Goal: Transaction & Acquisition: Obtain resource

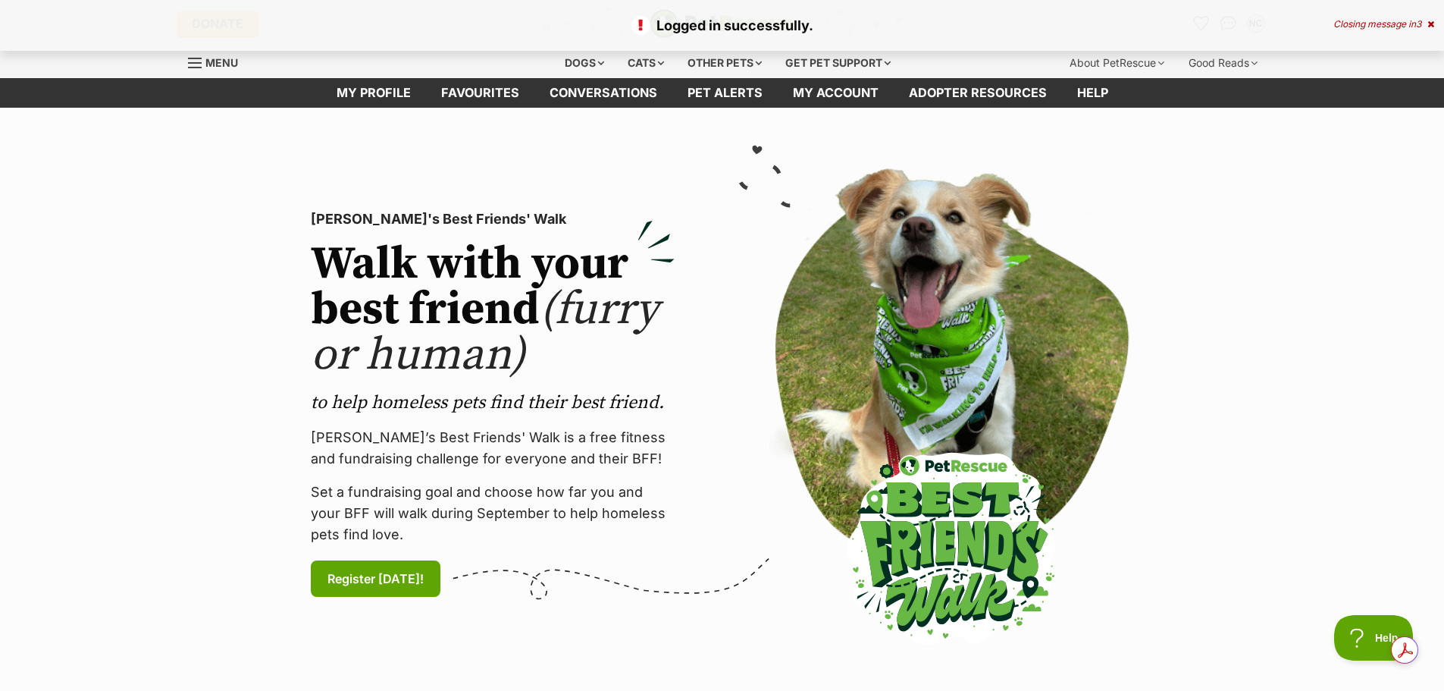
click at [209, 64] on span "Menu" at bounding box center [221, 62] width 33 height 13
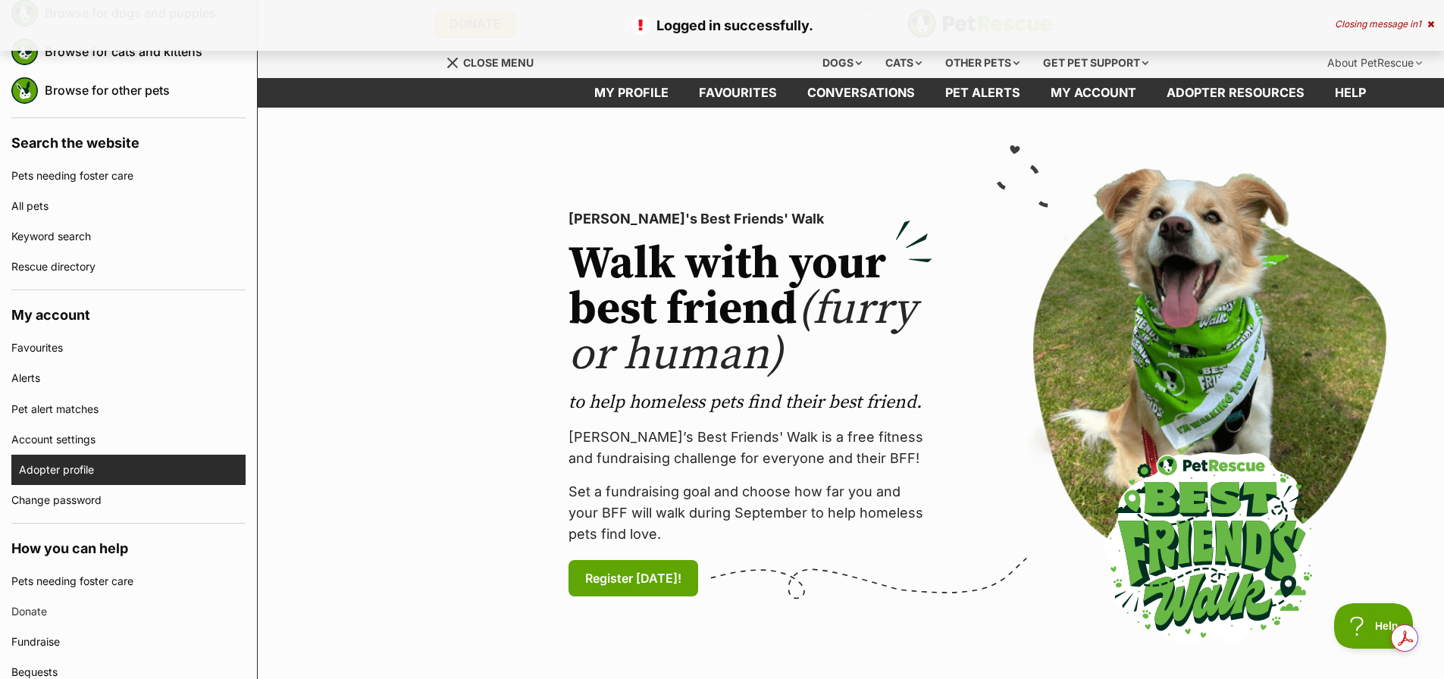
scroll to position [303, 0]
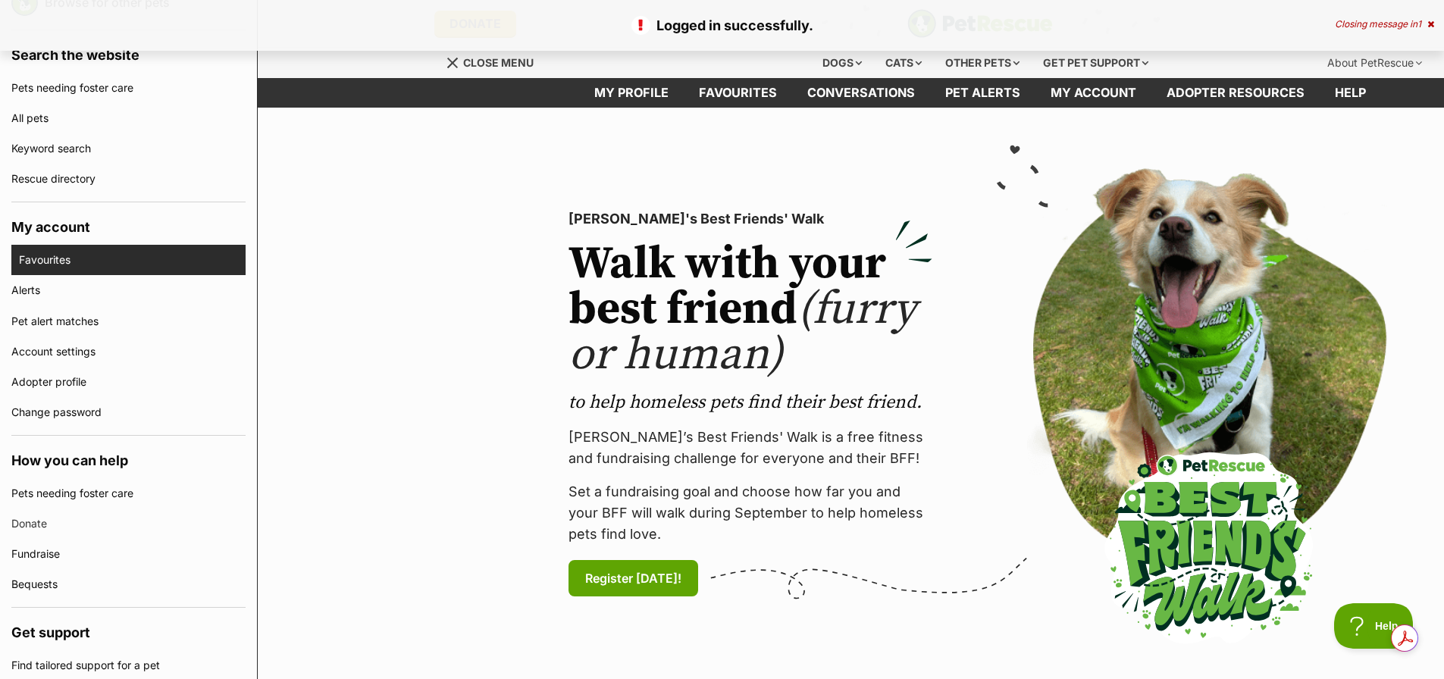
click at [50, 251] on link "Favourites" at bounding box center [132, 260] width 227 height 30
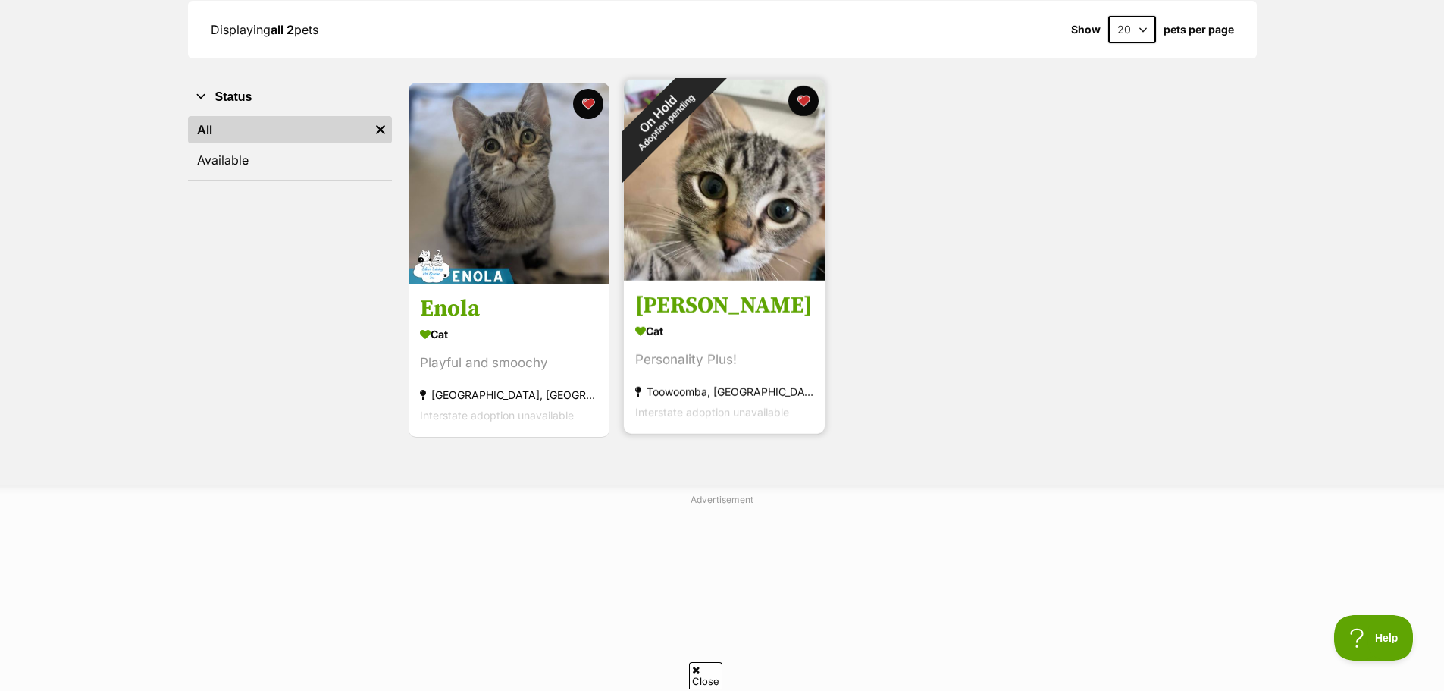
click at [732, 208] on img at bounding box center [724, 180] width 201 height 201
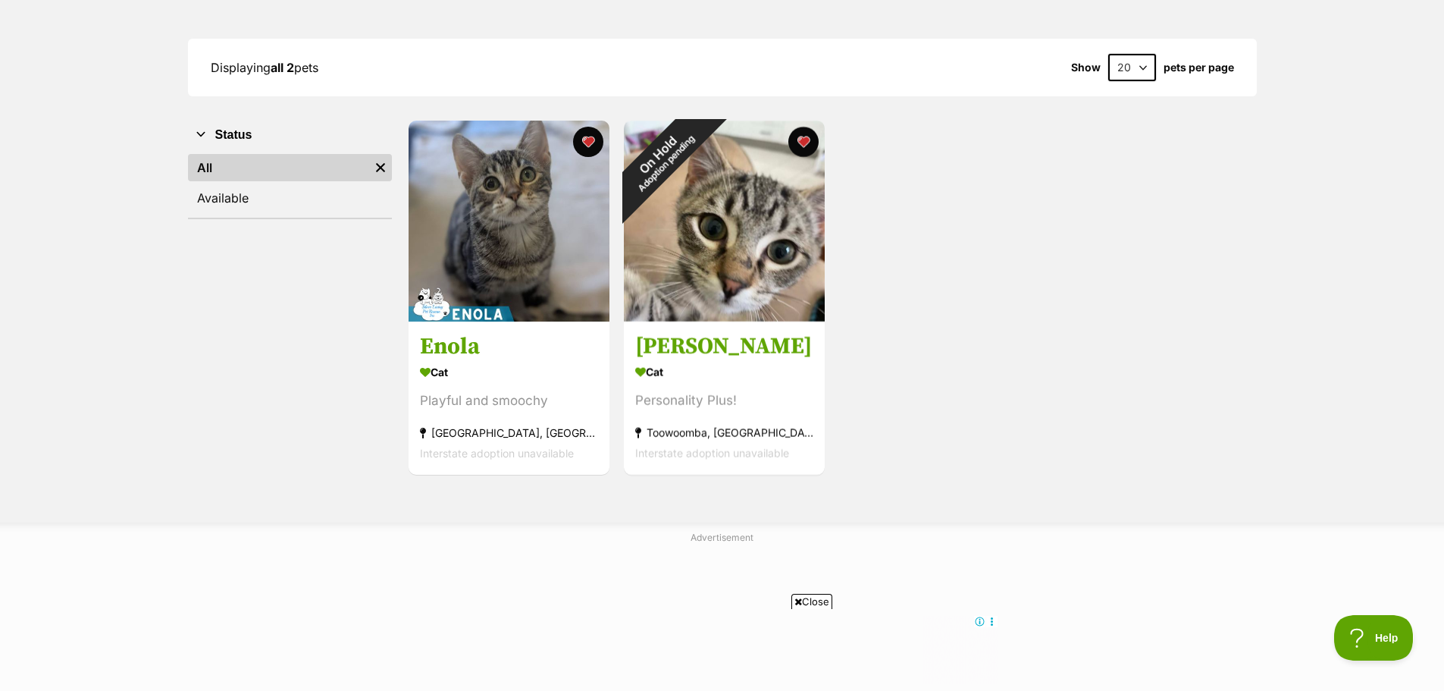
scroll to position [152, 0]
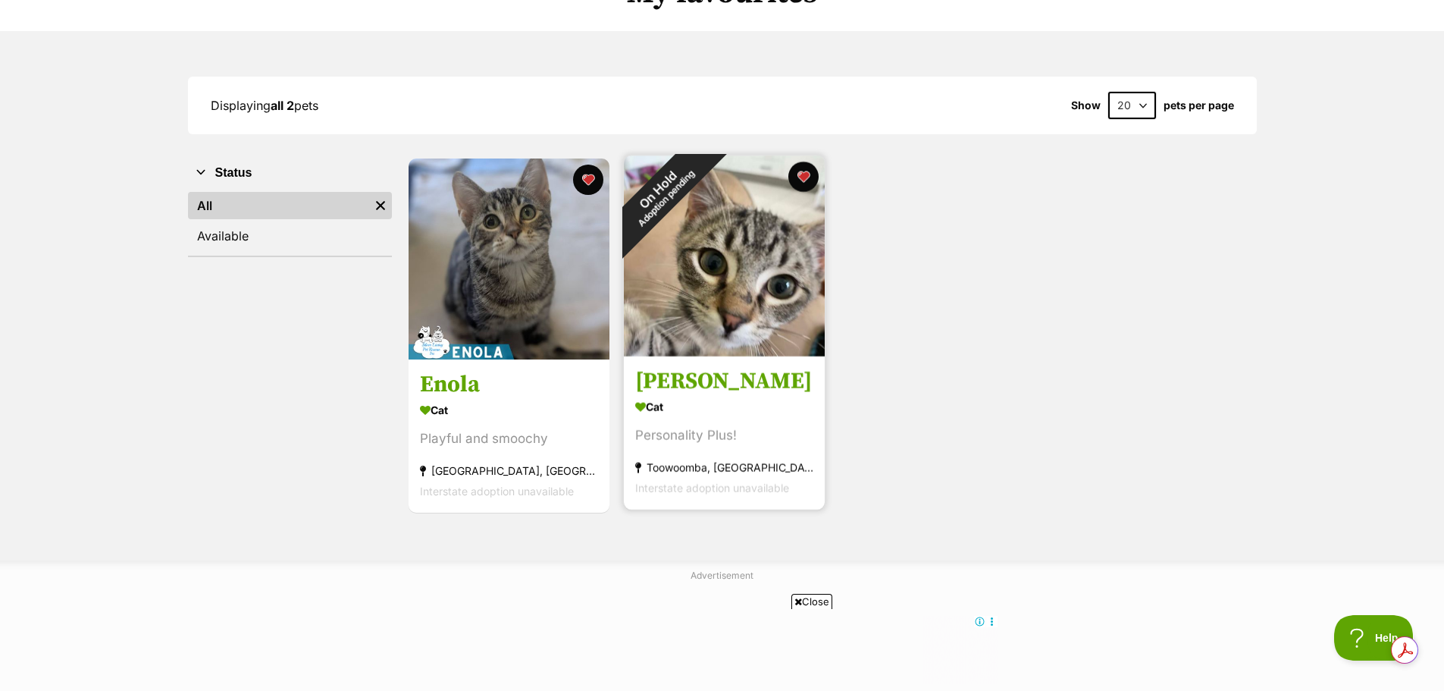
click at [726, 259] on img at bounding box center [724, 255] width 201 height 201
click at [728, 293] on img at bounding box center [724, 255] width 201 height 201
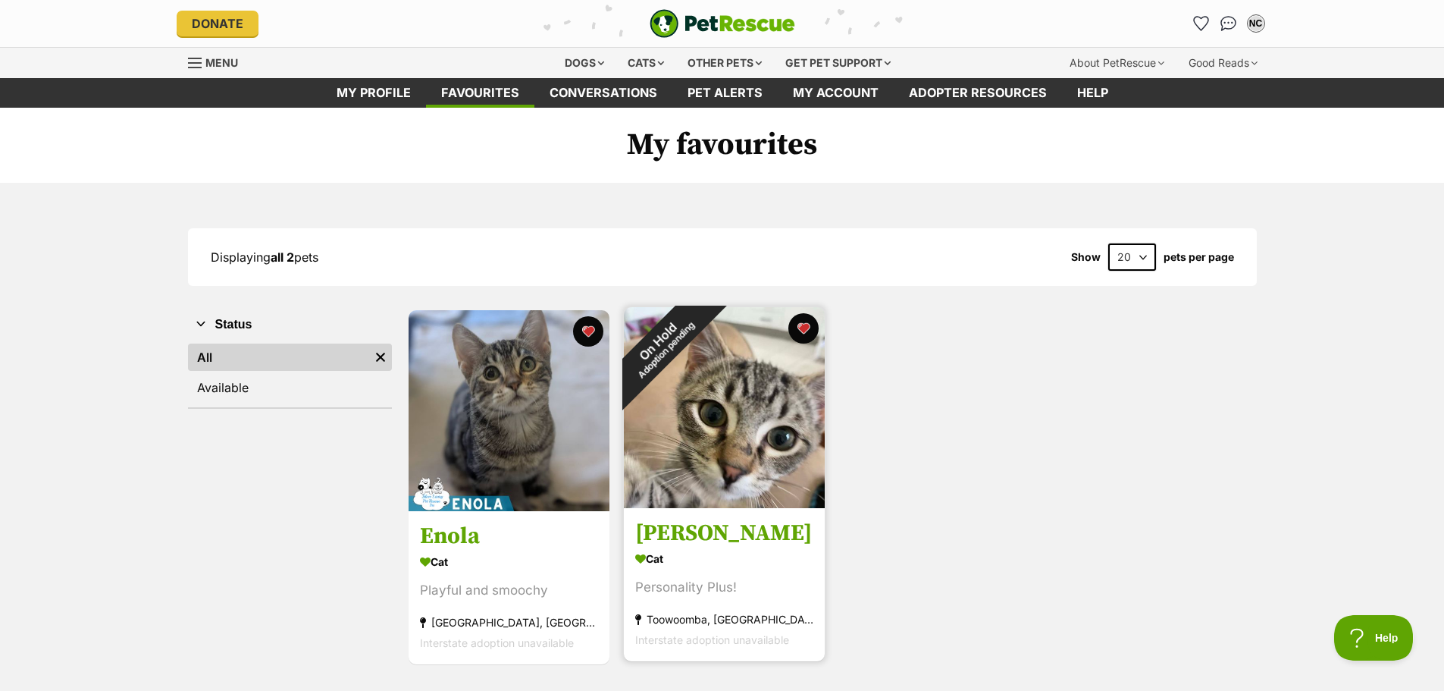
scroll to position [0, 0]
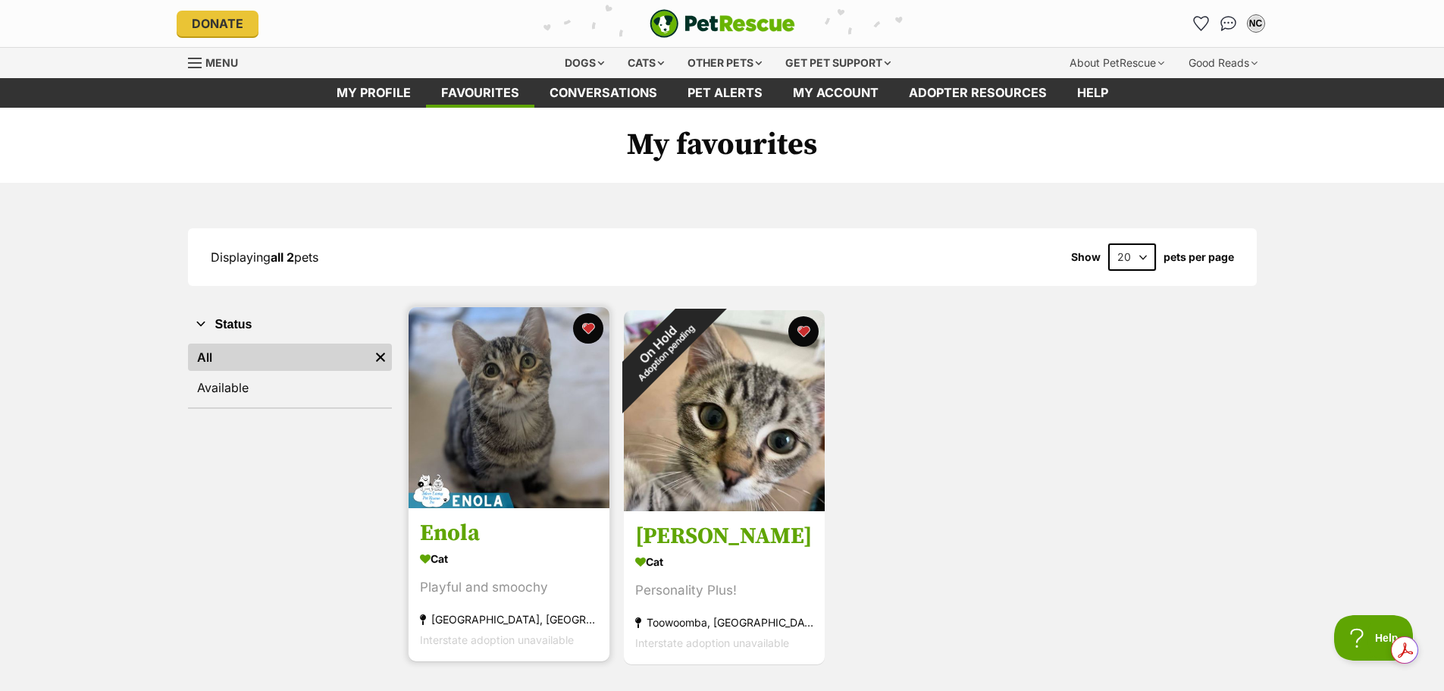
click at [559, 429] on img at bounding box center [509, 407] width 201 height 201
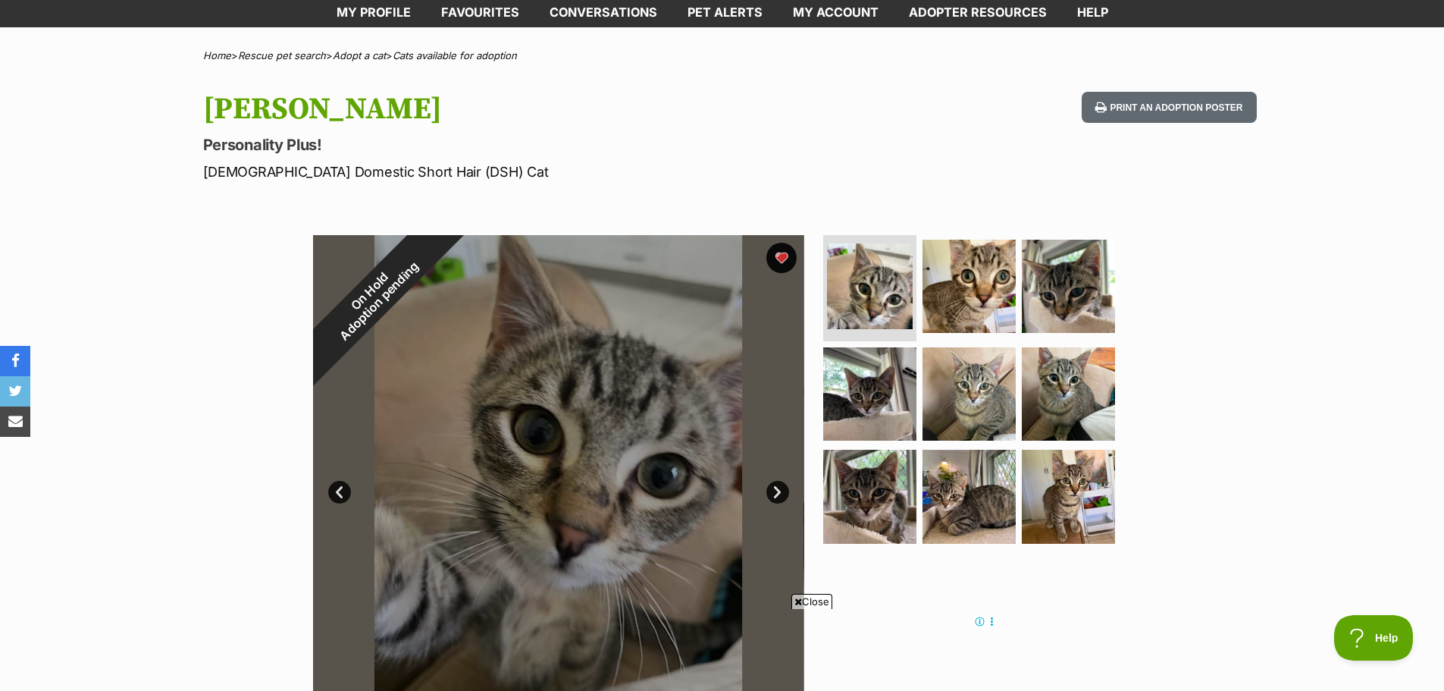
scroll to position [76, 0]
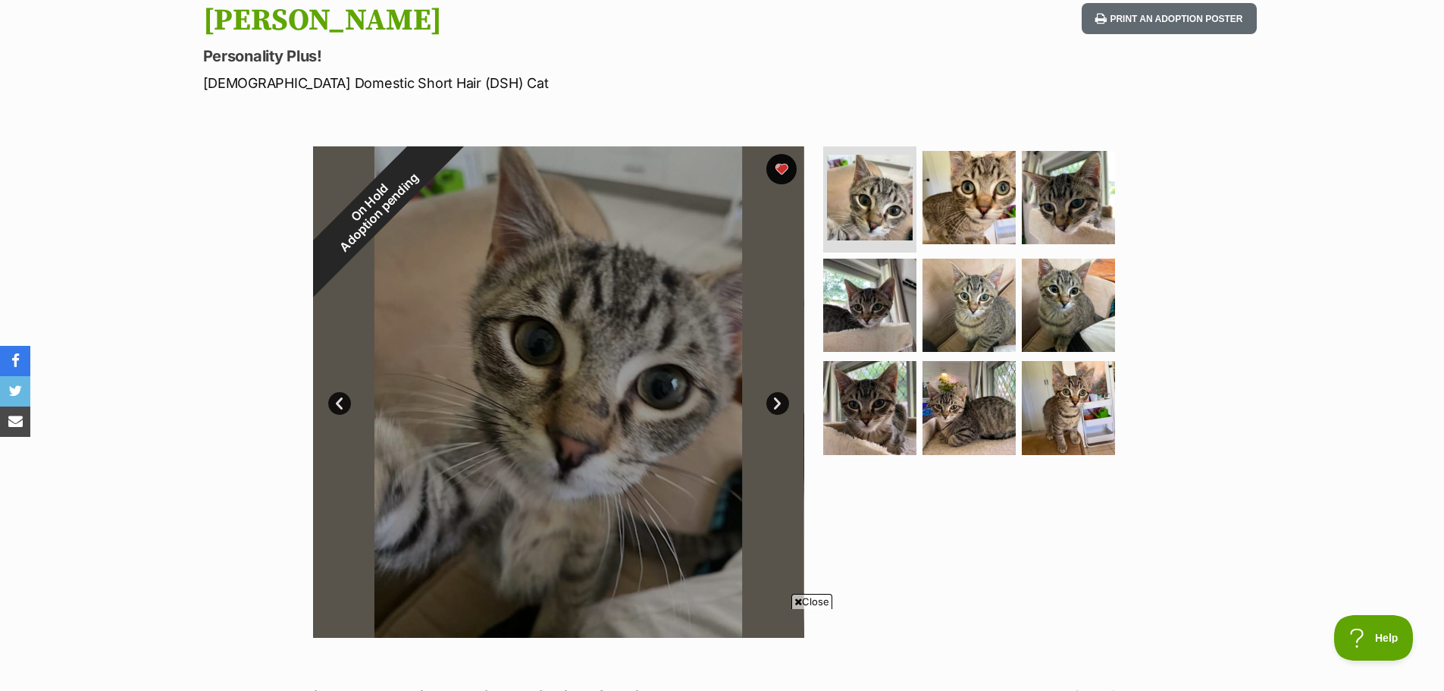
scroll to position [152, 0]
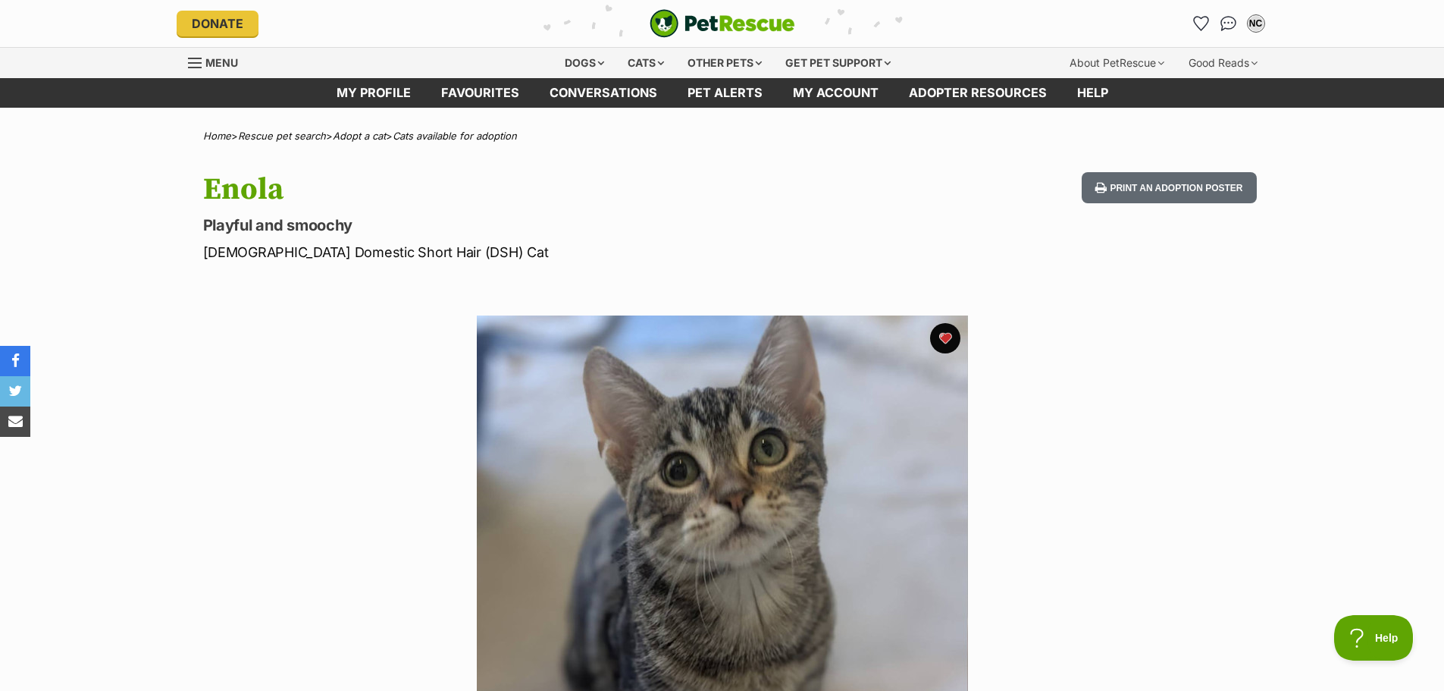
click at [421, 309] on section "Available 1 of 1 images Next Prev 1" at bounding box center [722, 550] width 864 height 514
click at [219, 58] on span "Menu" at bounding box center [221, 62] width 33 height 13
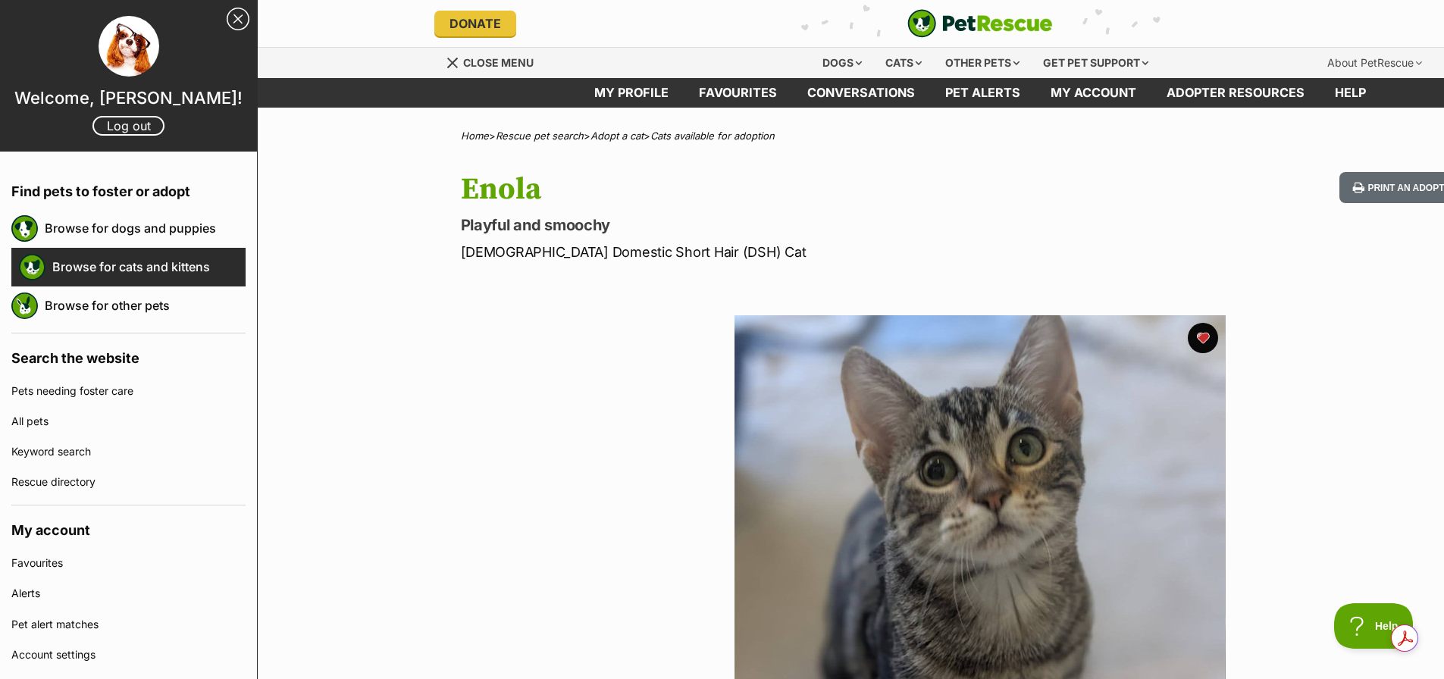
click at [124, 268] on link "Browse for cats and kittens" at bounding box center [148, 267] width 193 height 32
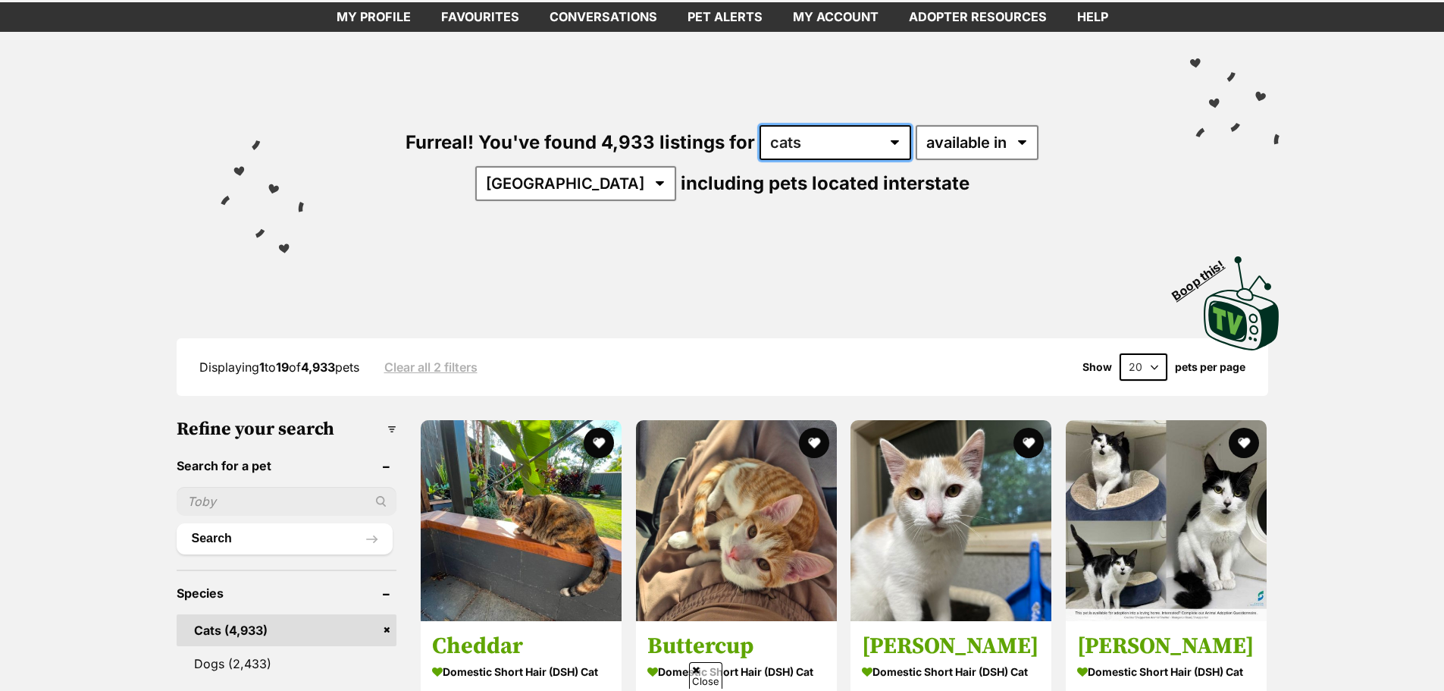
click at [799, 130] on select "any type of pet cats dogs other pets" at bounding box center [836, 142] width 152 height 35
click at [819, 143] on select "any type of pet cats dogs other pets" at bounding box center [836, 142] width 152 height 35
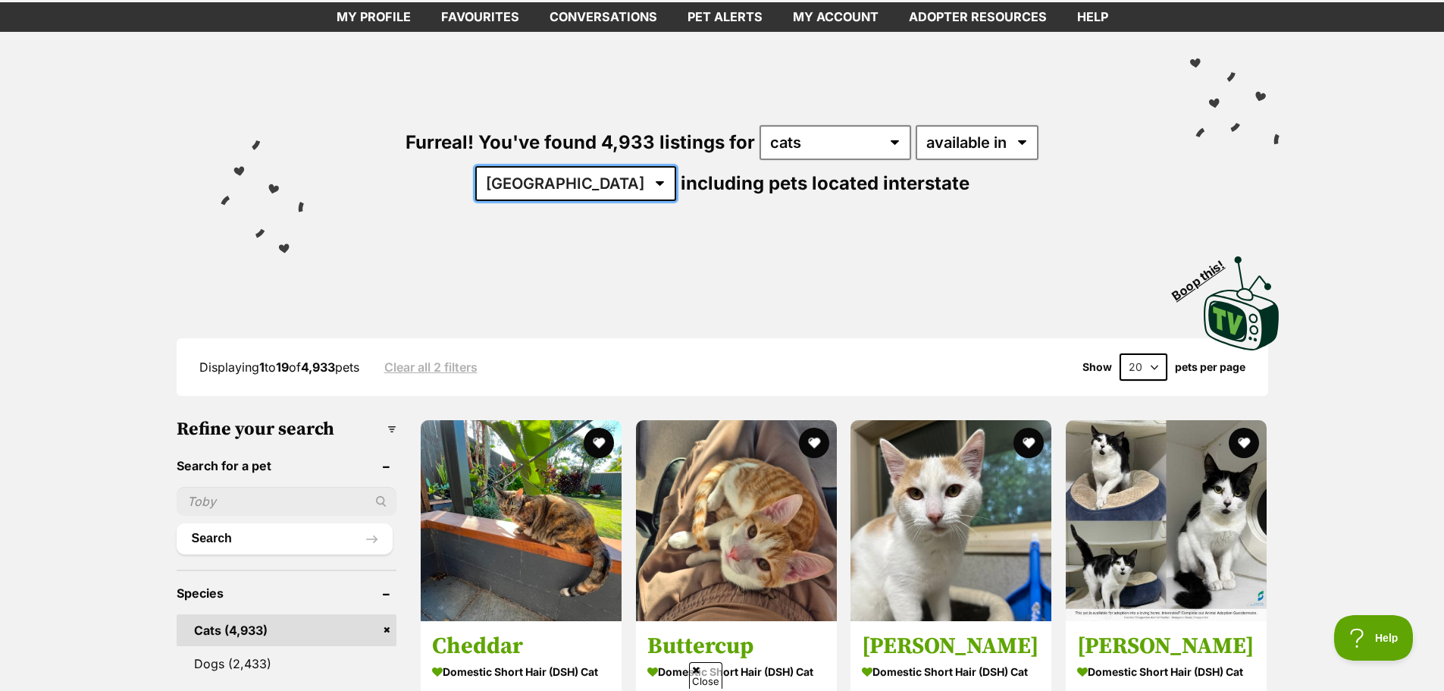
drag, startPoint x: 1023, startPoint y: 142, endPoint x: 1025, endPoint y: 159, distance: 17.6
click at [676, 166] on select "Australia ACT NSW NT QLD SA TAS VIC WA" at bounding box center [575, 183] width 201 height 35
select select "QLD"
click at [676, 166] on select "Australia ACT NSW NT QLD SA TAS VIC WA" at bounding box center [575, 183] width 201 height 35
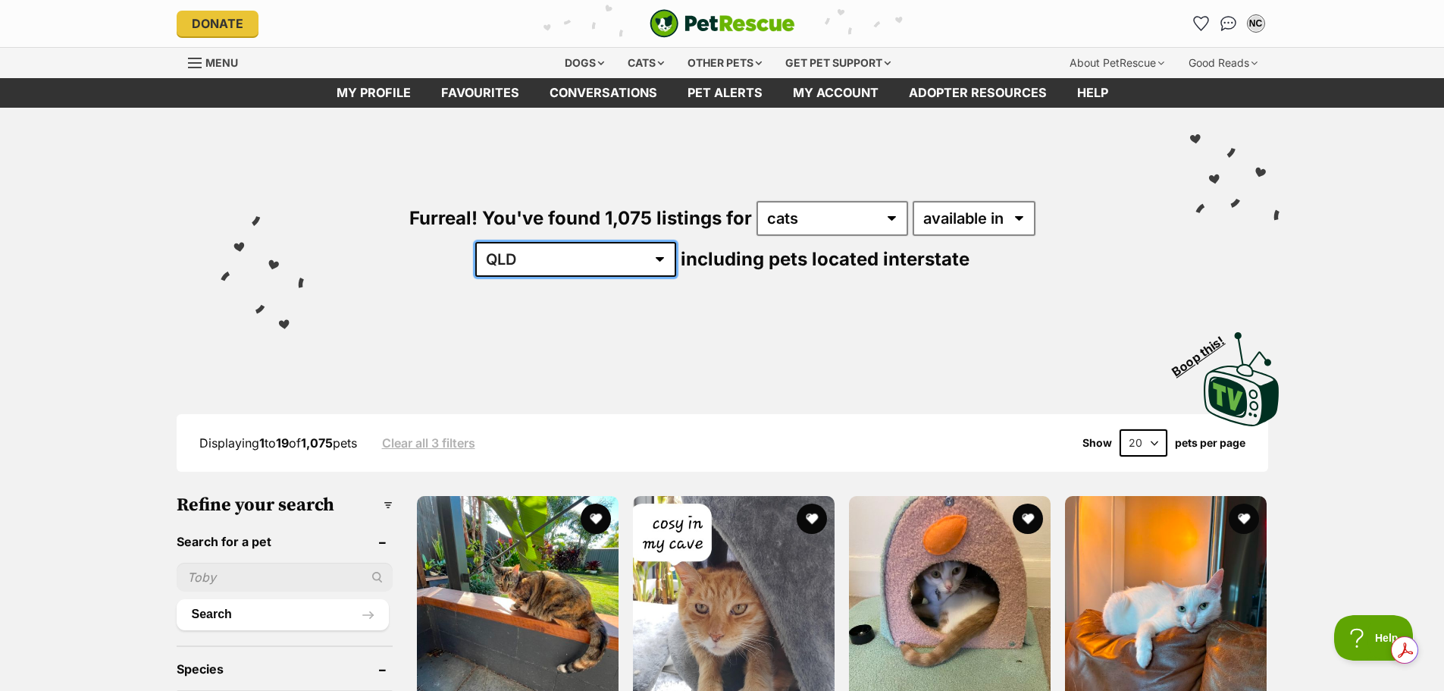
drag, startPoint x: 1030, startPoint y: 213, endPoint x: 1028, endPoint y: 221, distance: 7.9
click at [676, 242] on select "Australia ACT NSW NT QLD SA TAS VIC WA" at bounding box center [575, 259] width 201 height 35
select select "any"
click at [676, 242] on select "Australia ACT NSW NT QLD SA TAS VIC WA" at bounding box center [575, 259] width 201 height 35
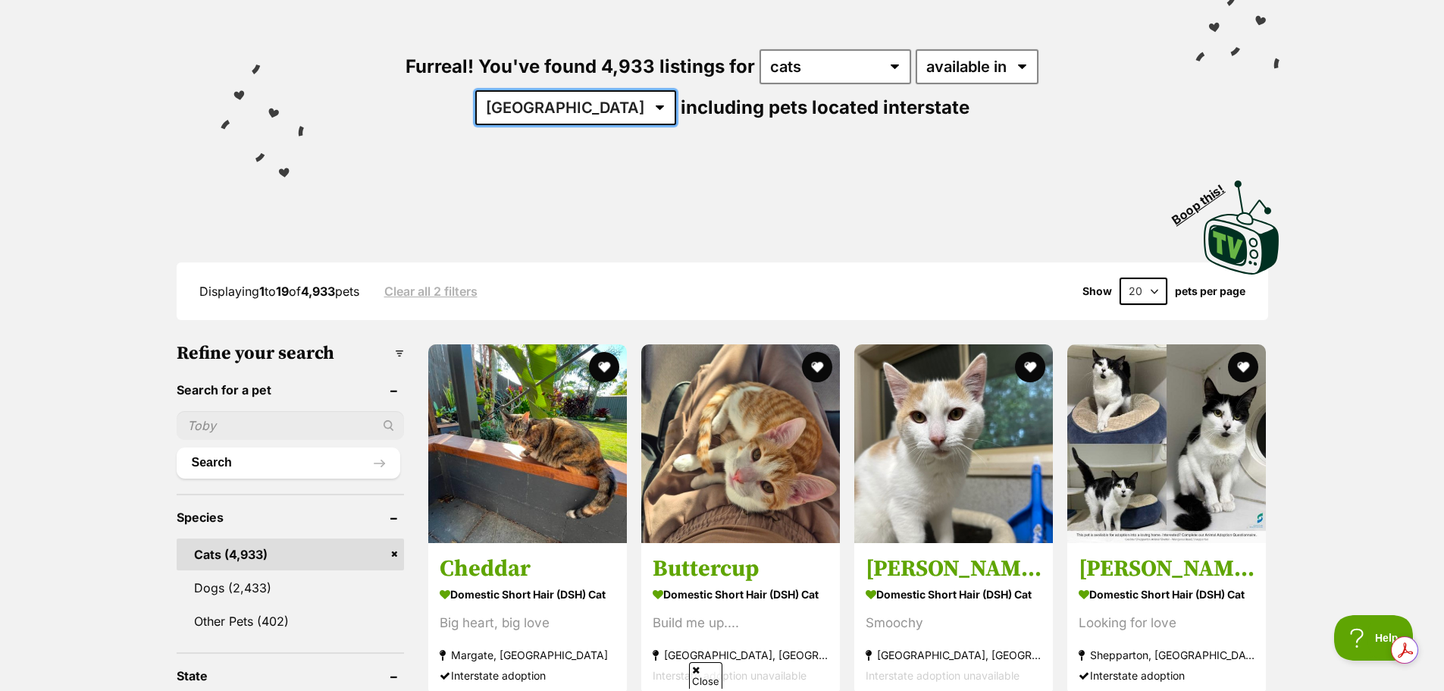
click at [676, 90] on select "Australia ACT NSW NT QLD SA TAS VIC WA" at bounding box center [575, 107] width 201 height 35
select select "QLD"
click at [676, 90] on select "Australia ACT NSW NT QLD SA TAS VIC WA" at bounding box center [575, 107] width 201 height 35
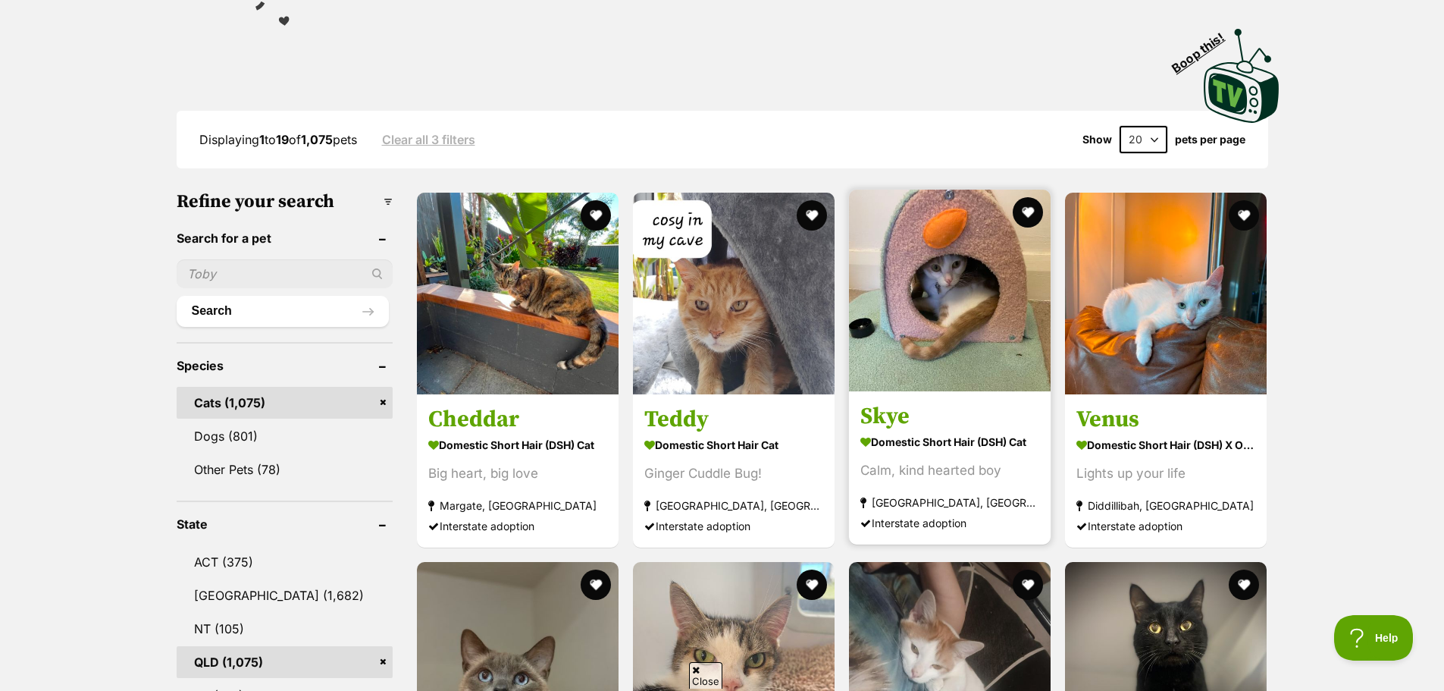
click at [973, 315] on img at bounding box center [950, 291] width 202 height 202
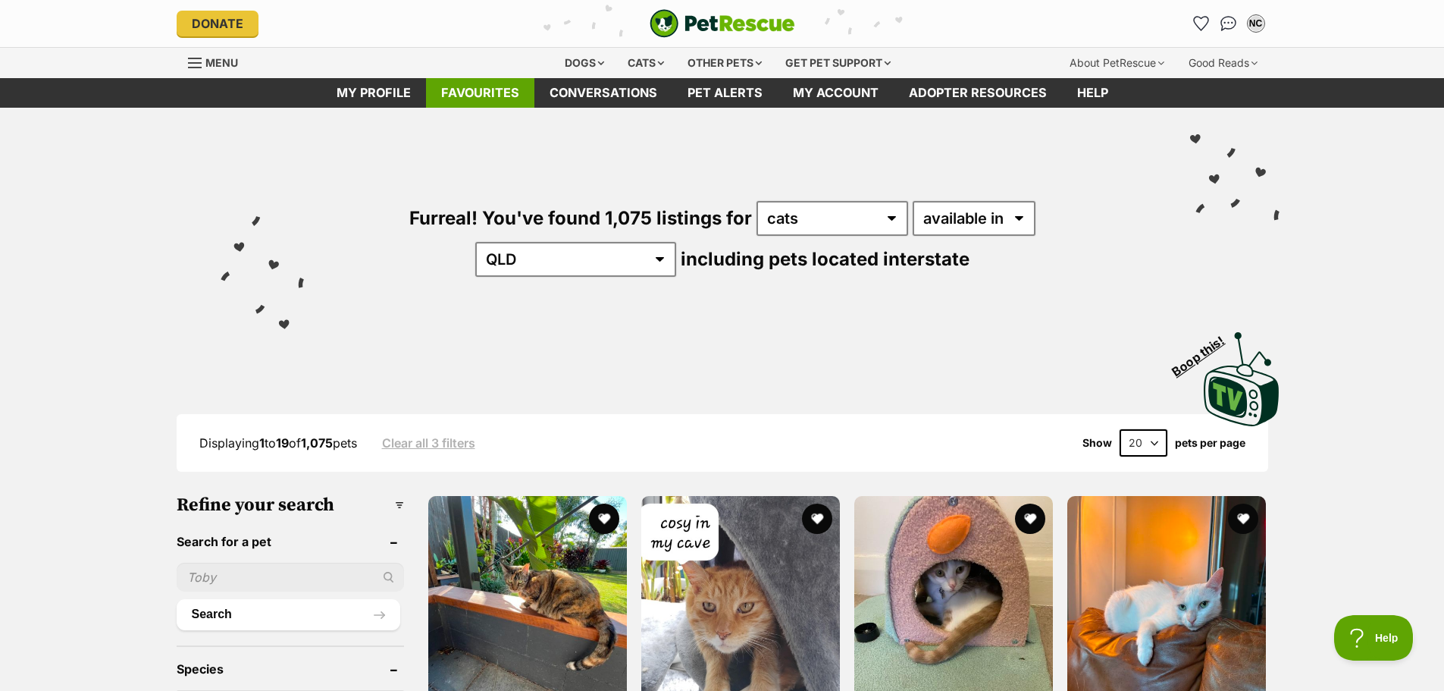
click at [462, 92] on link "Favourites" at bounding box center [480, 93] width 108 height 30
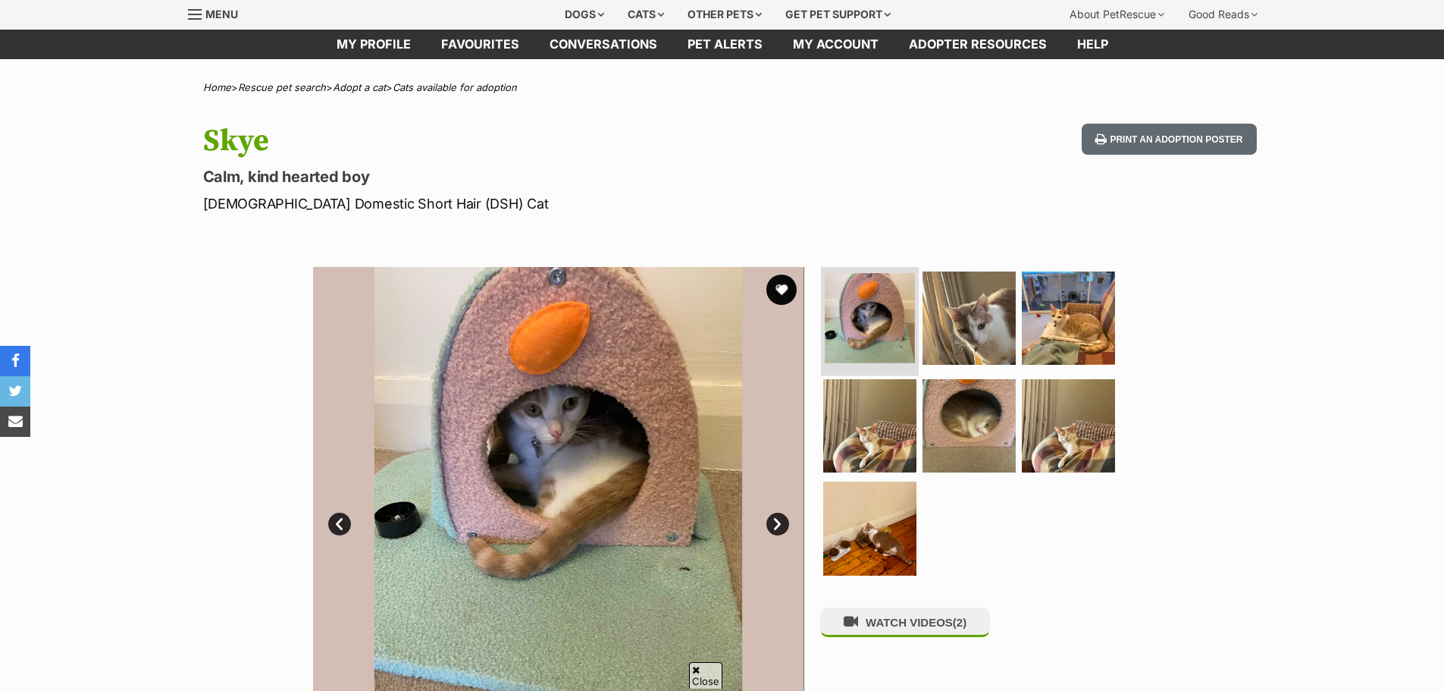
scroll to position [76, 0]
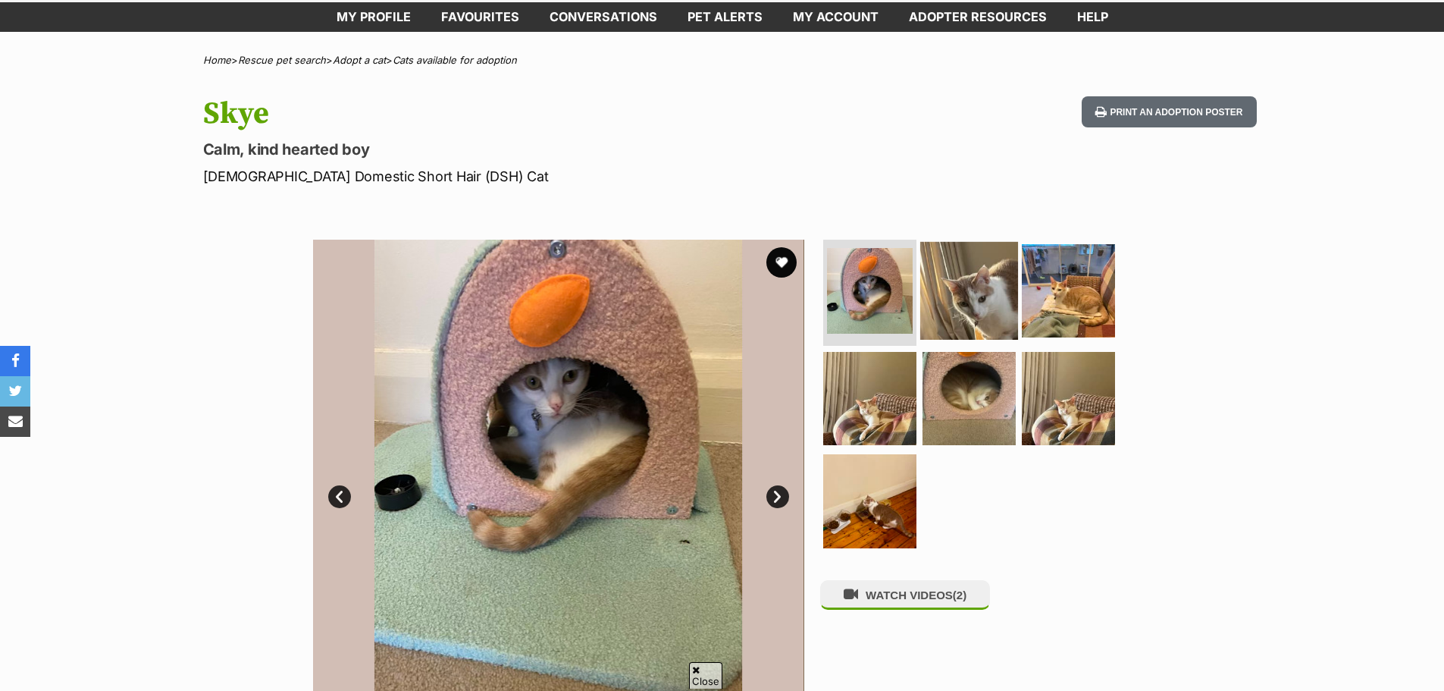
click at [970, 287] on img at bounding box center [969, 291] width 98 height 98
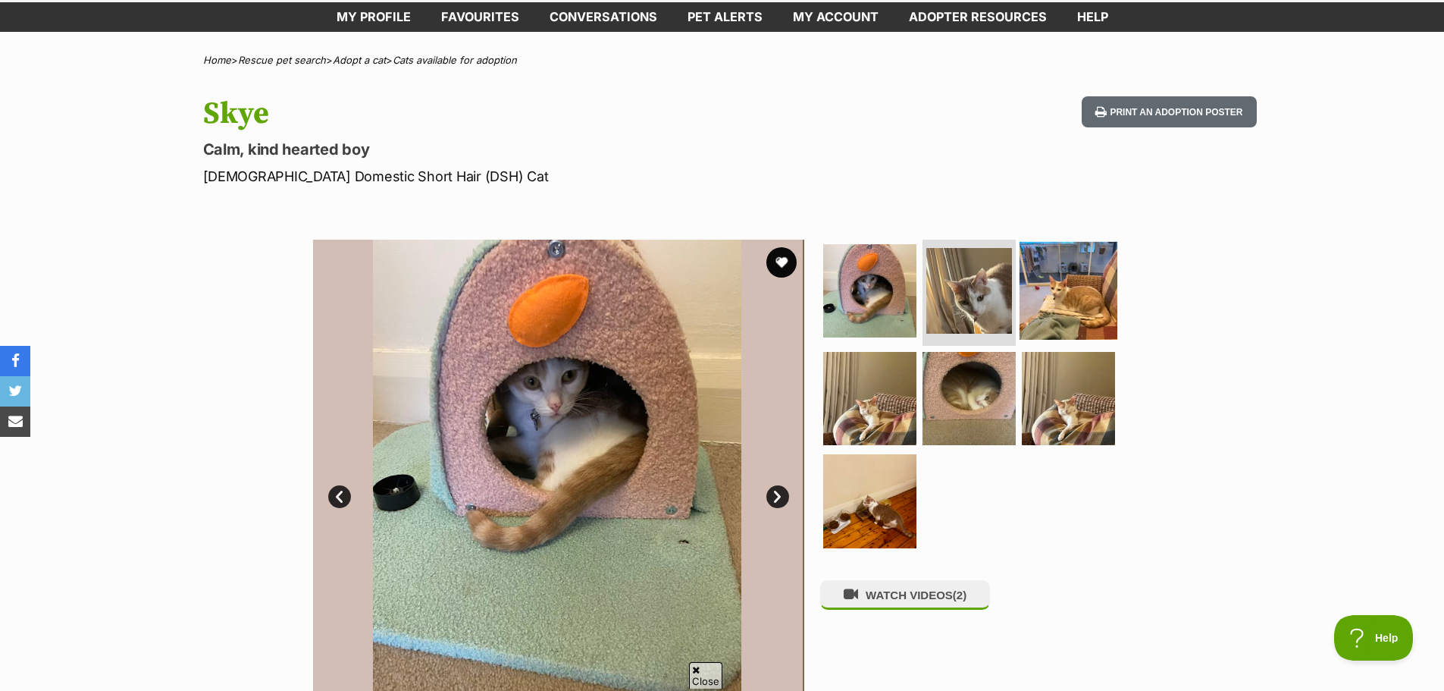
scroll to position [0, 0]
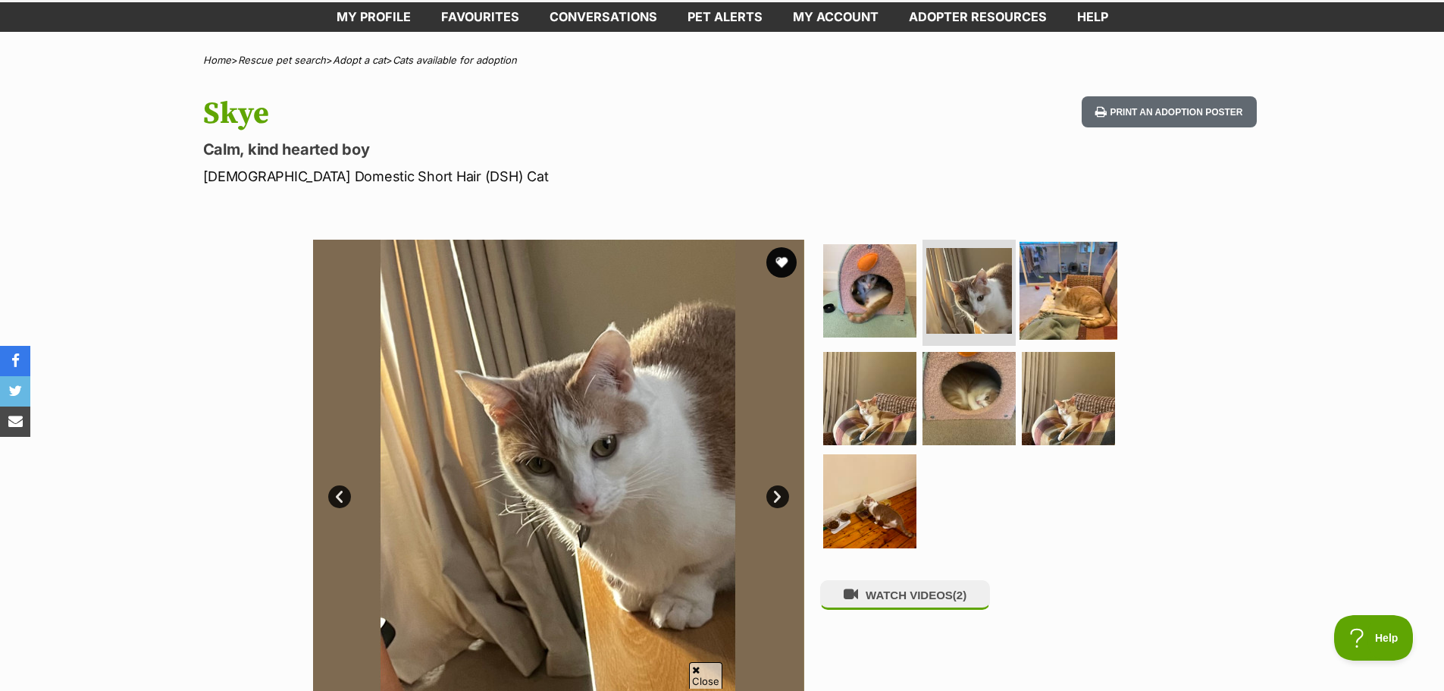
click at [1076, 294] on img at bounding box center [1069, 291] width 98 height 98
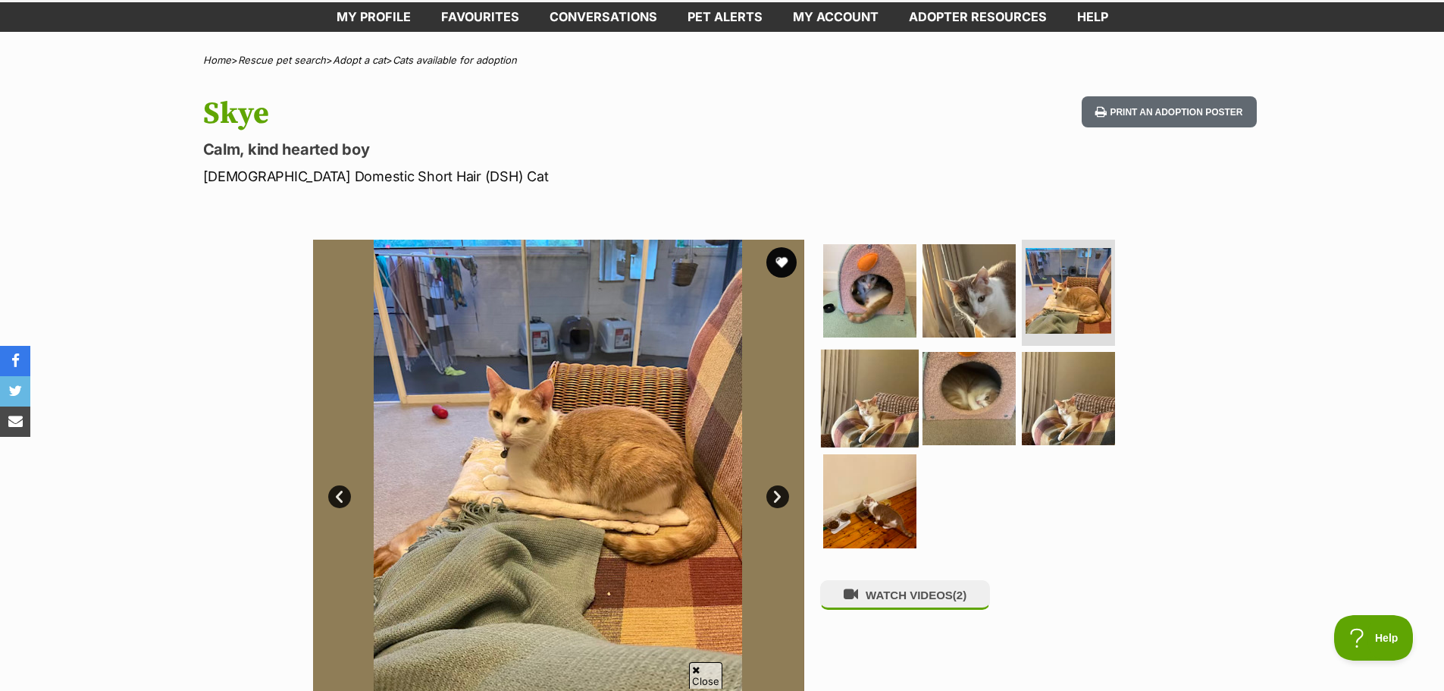
click at [835, 410] on img at bounding box center [870, 398] width 98 height 98
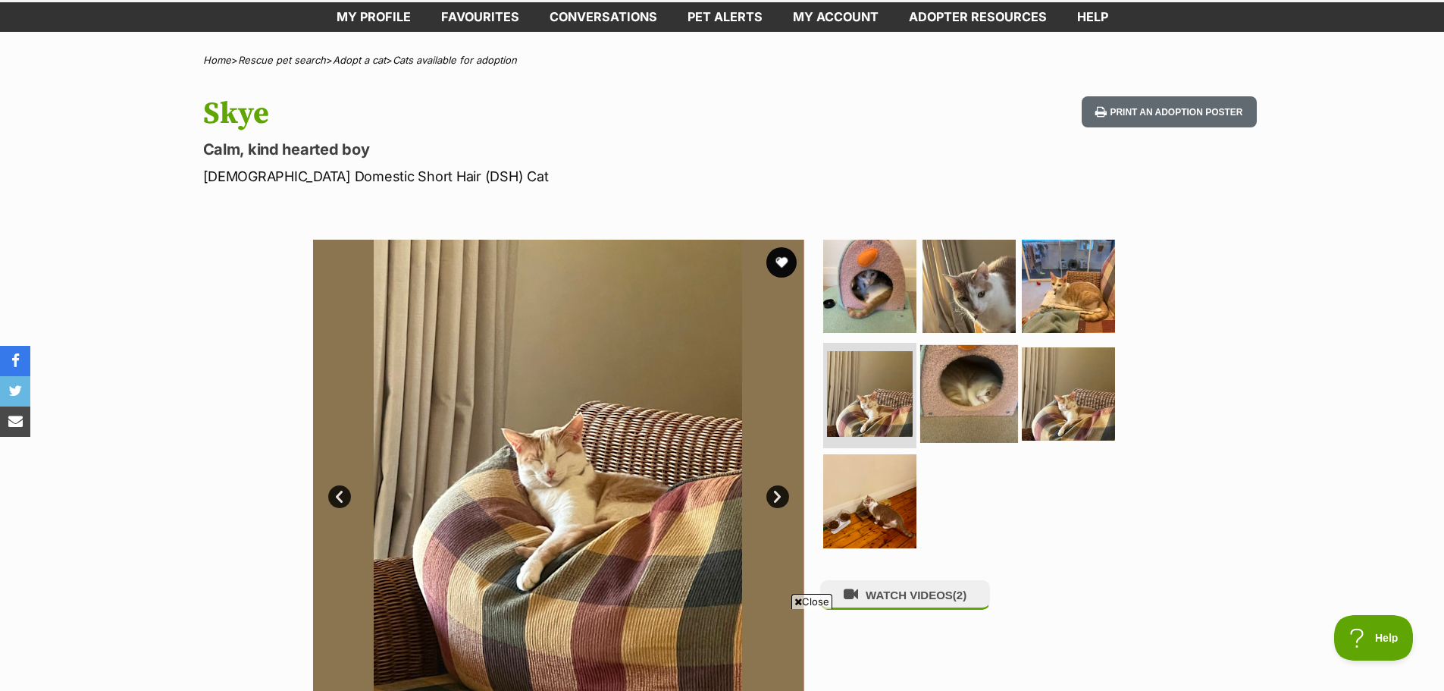
click at [966, 406] on img at bounding box center [969, 393] width 98 height 98
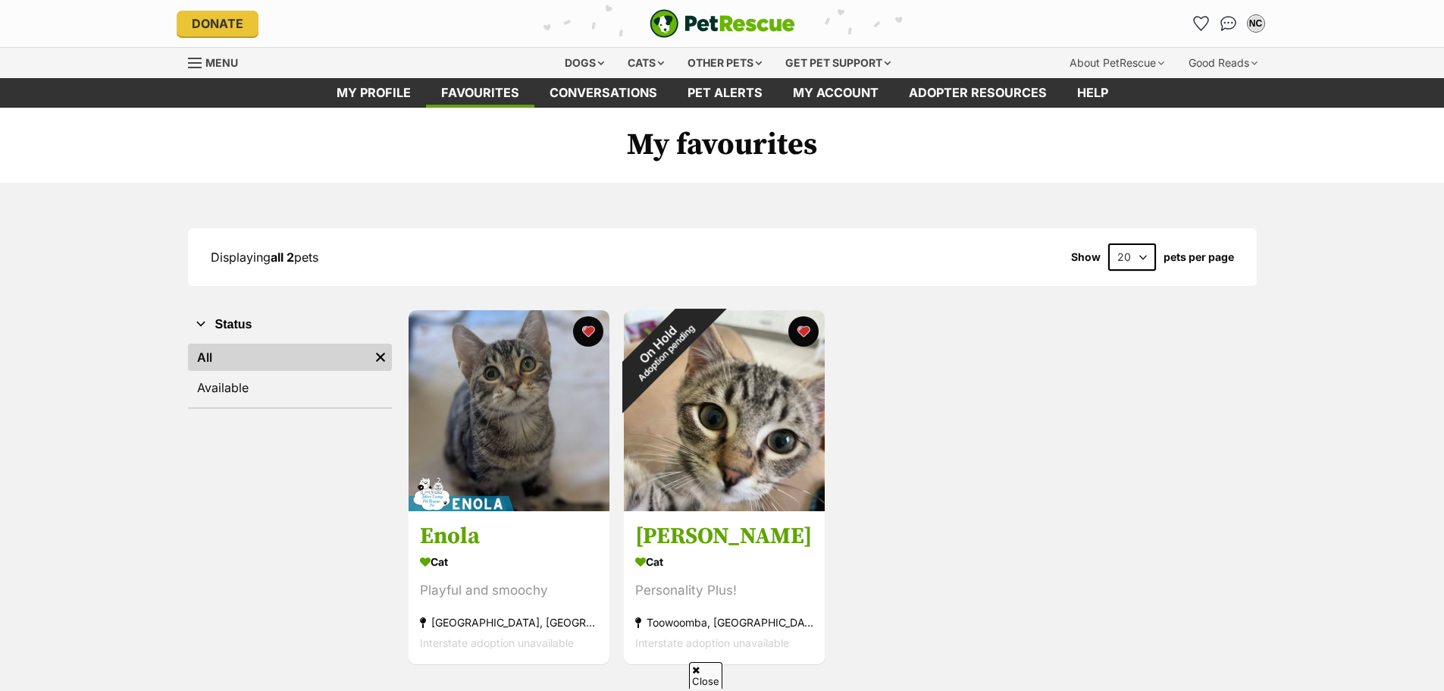
scroll to position [152, 0]
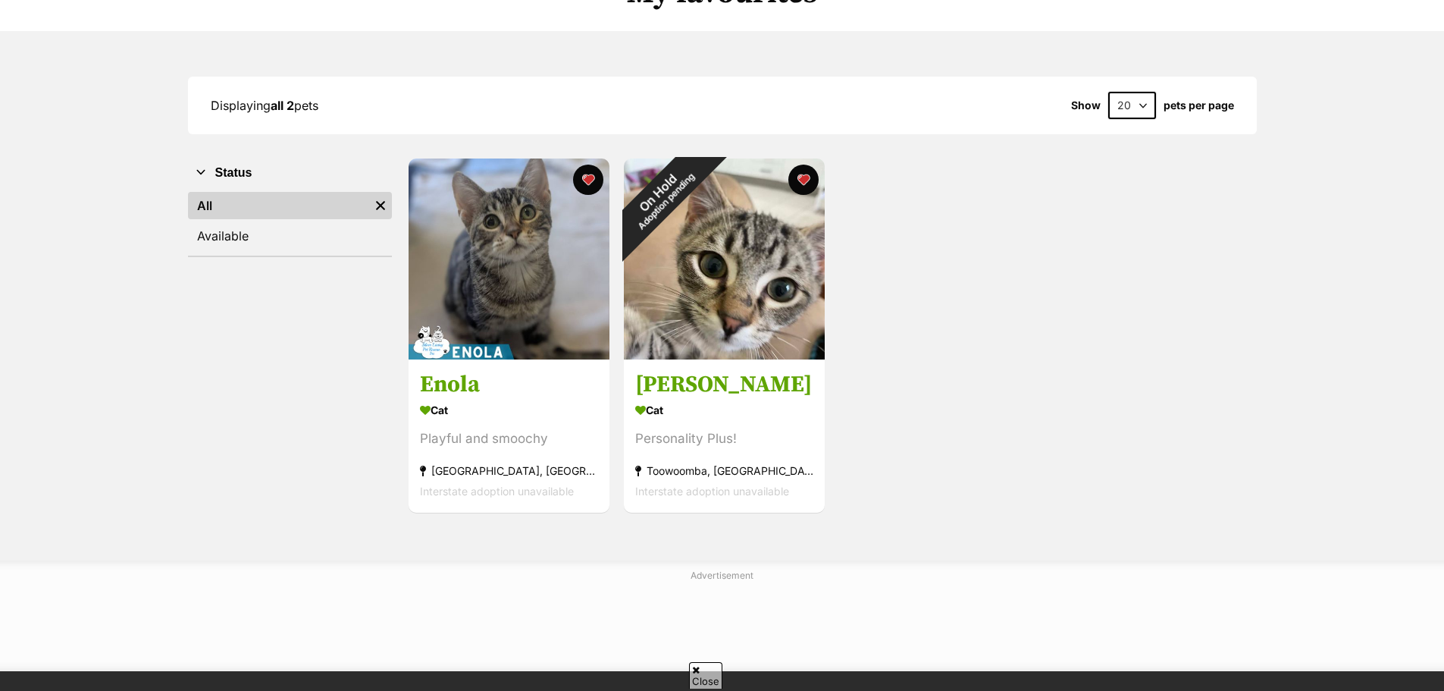
click at [706, 289] on img at bounding box center [724, 258] width 201 height 201
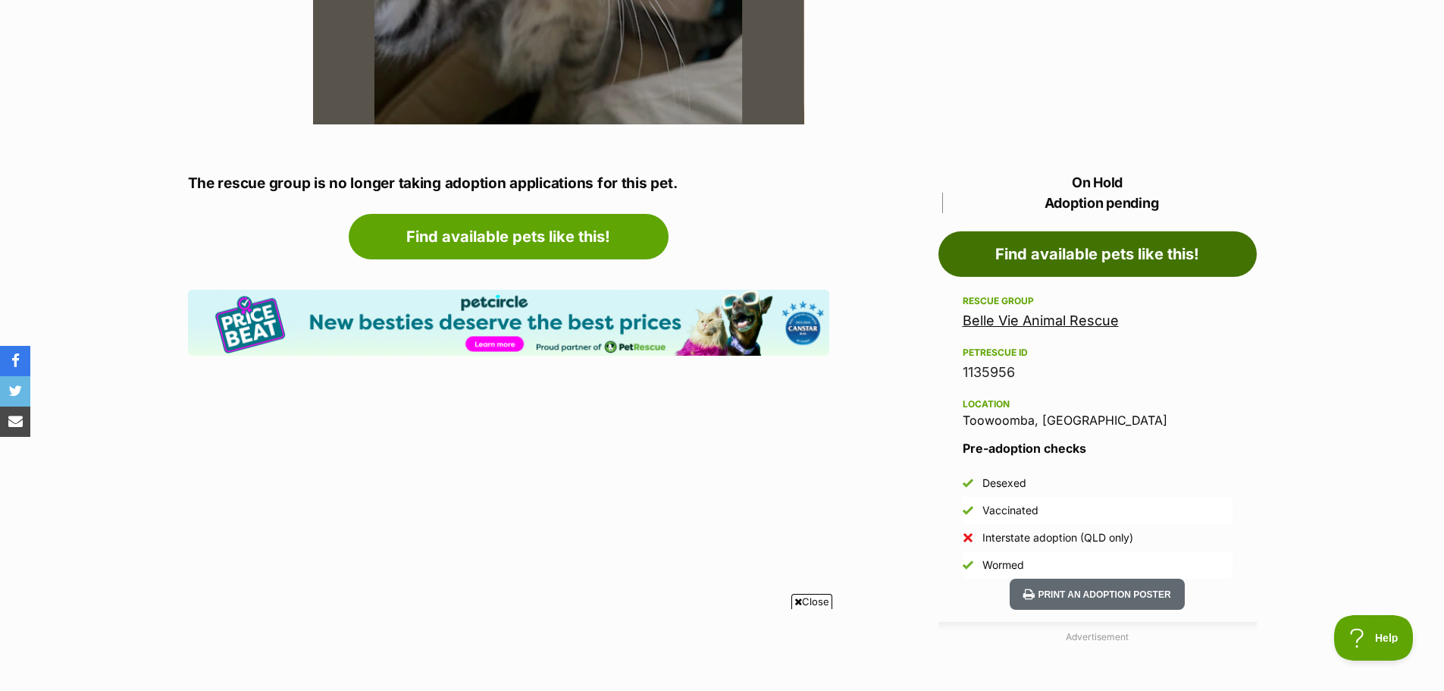
click at [979, 258] on link "Find available pets like this!" at bounding box center [1097, 253] width 318 height 45
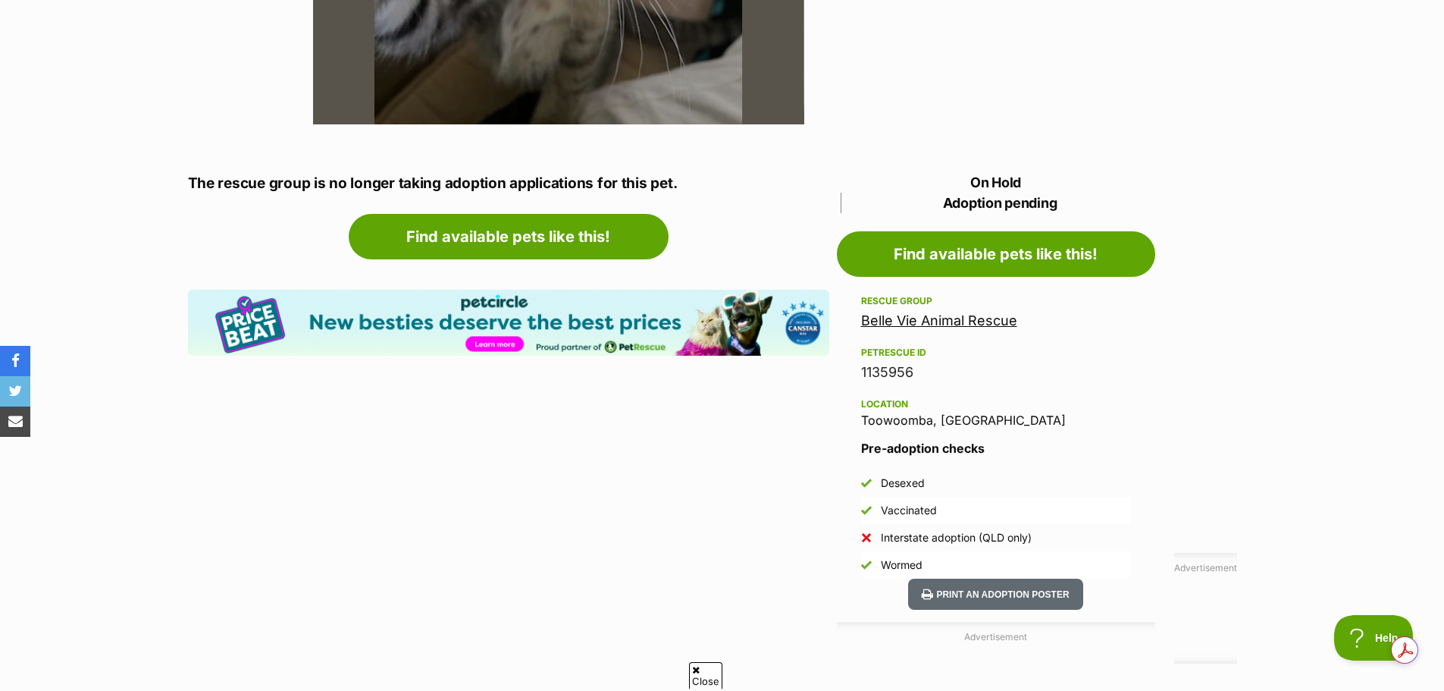
click at [956, 316] on link "Belle Vie Animal Rescue" at bounding box center [939, 320] width 156 height 16
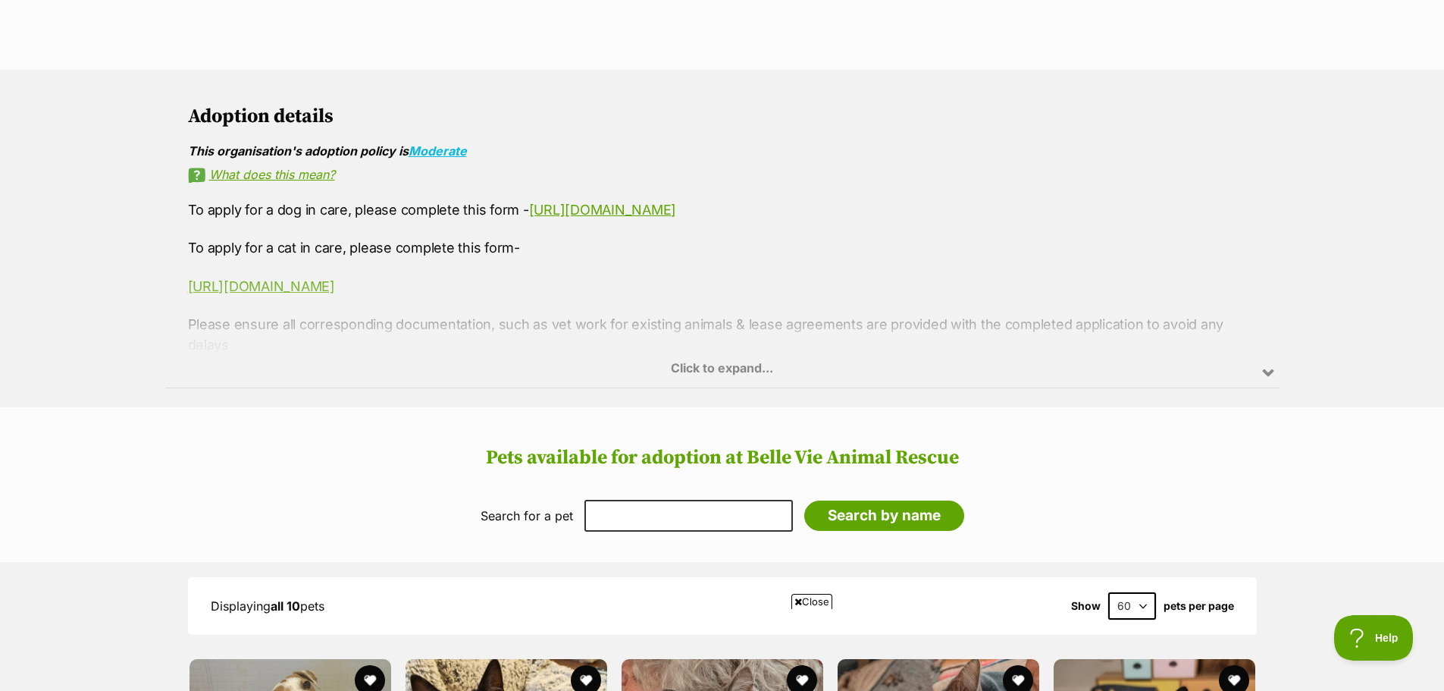
scroll to position [910, 0]
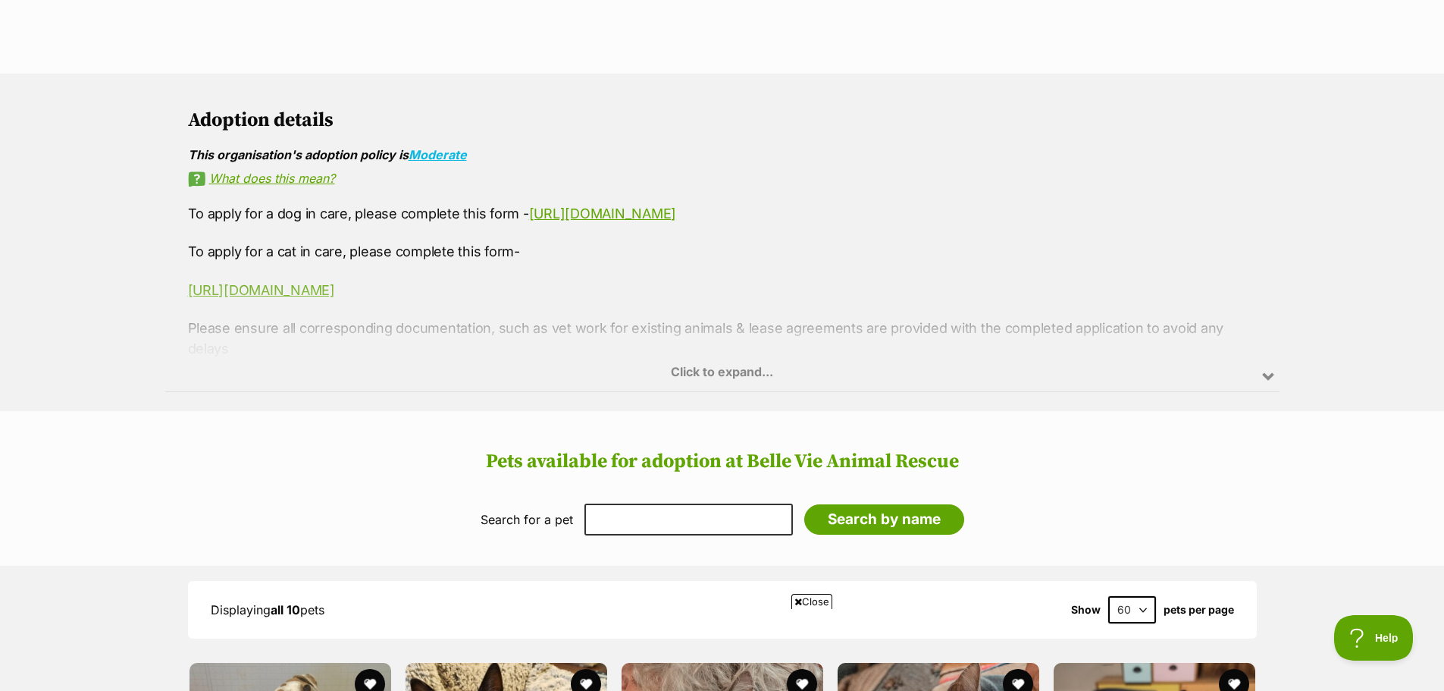
click at [732, 344] on div "Click to expand..." at bounding box center [722, 333] width 1114 height 118
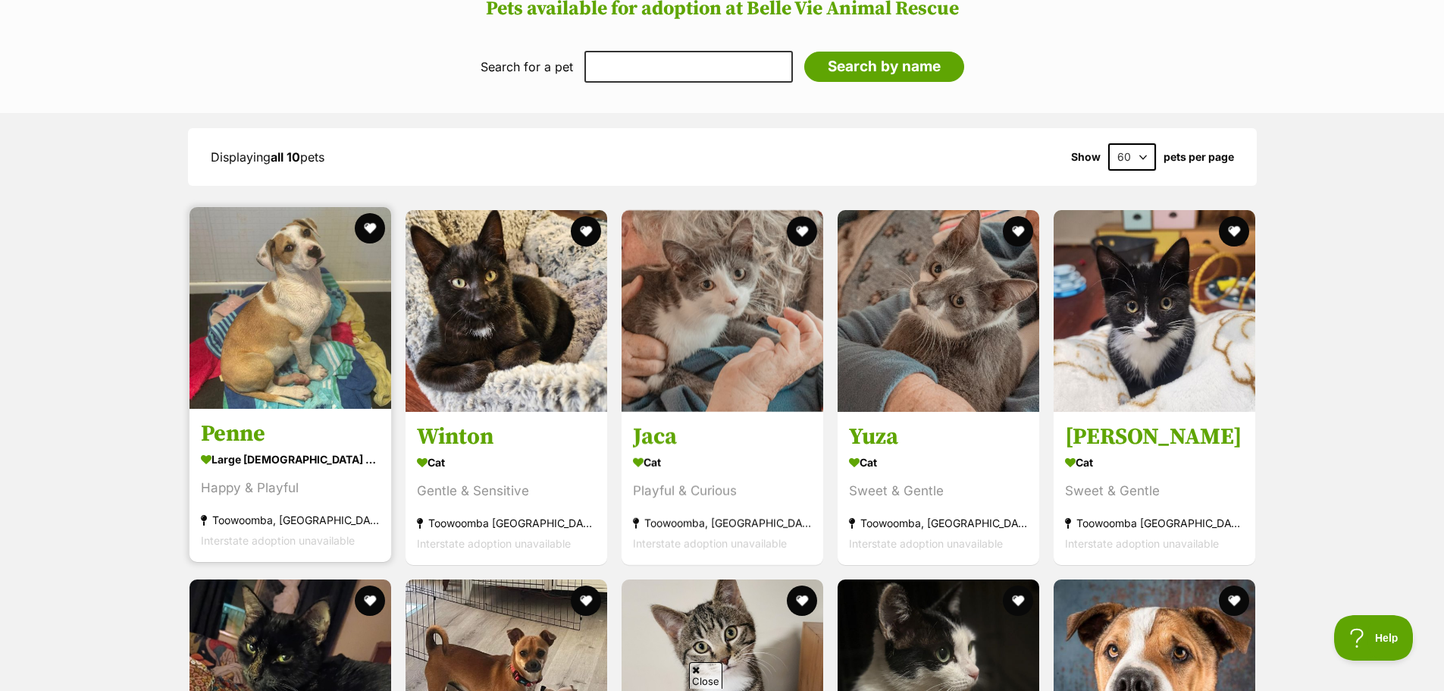
scroll to position [0, 0]
click at [230, 288] on img at bounding box center [291, 308] width 202 height 202
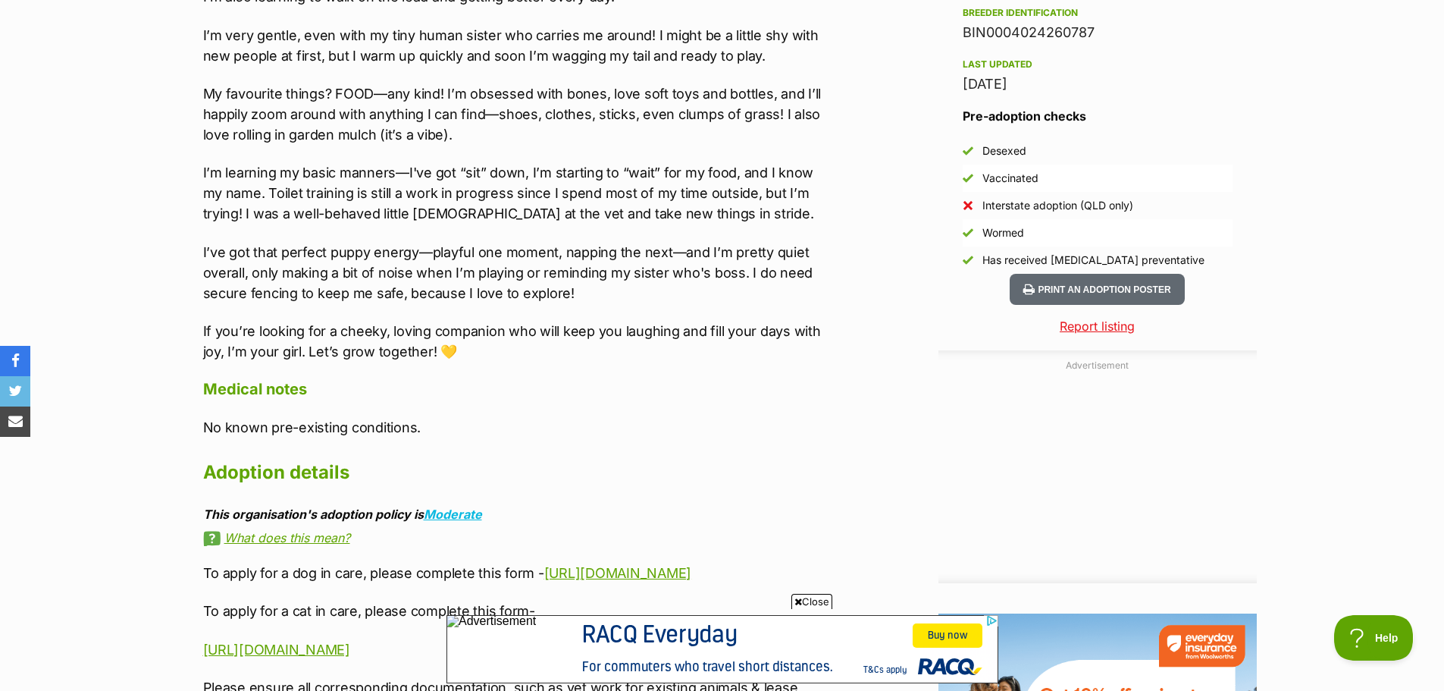
scroll to position [1289, 0]
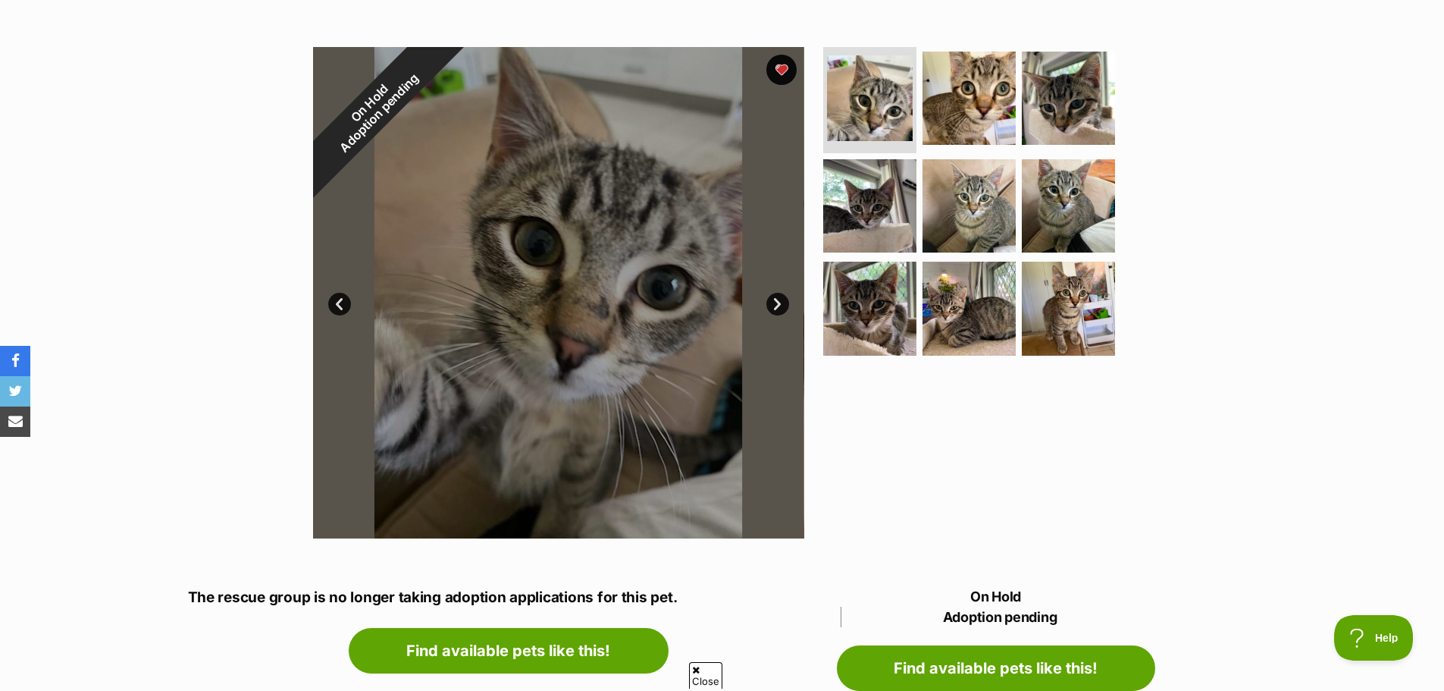
scroll to position [227, 0]
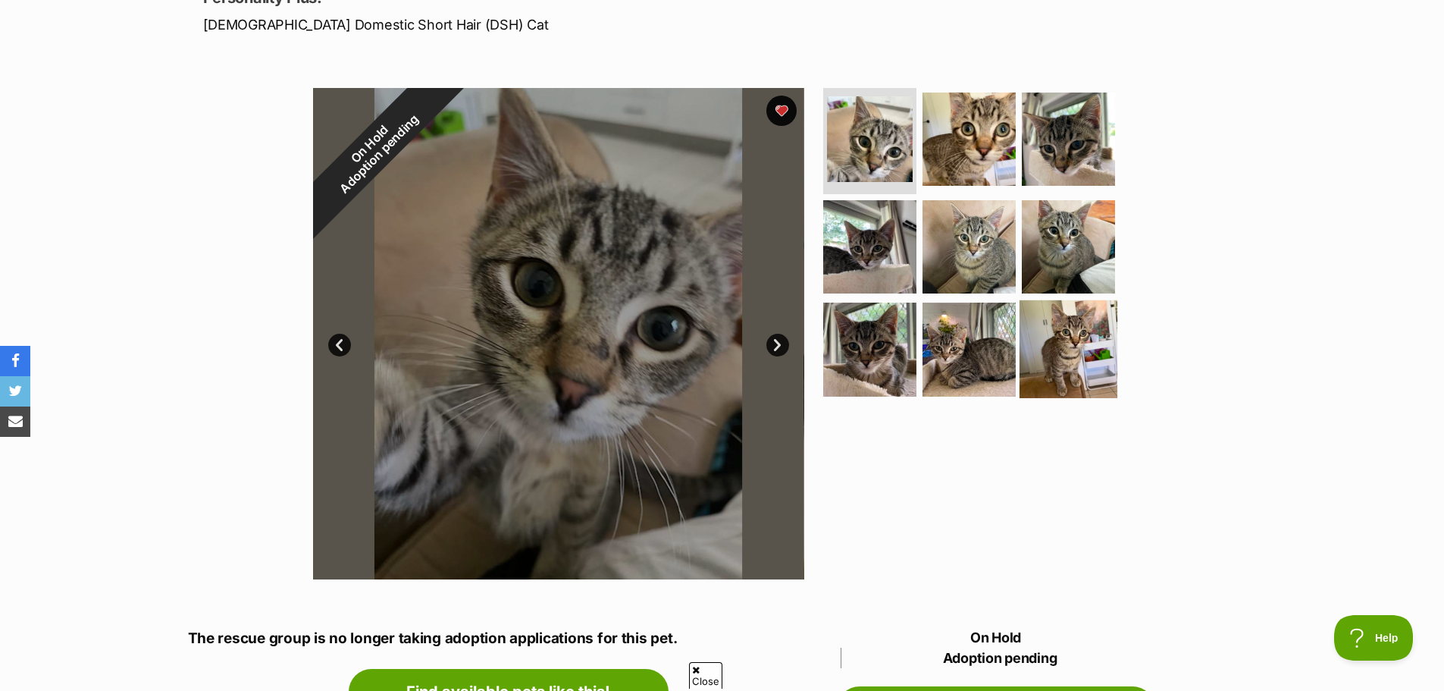
click at [1077, 331] on img at bounding box center [1069, 349] width 98 height 98
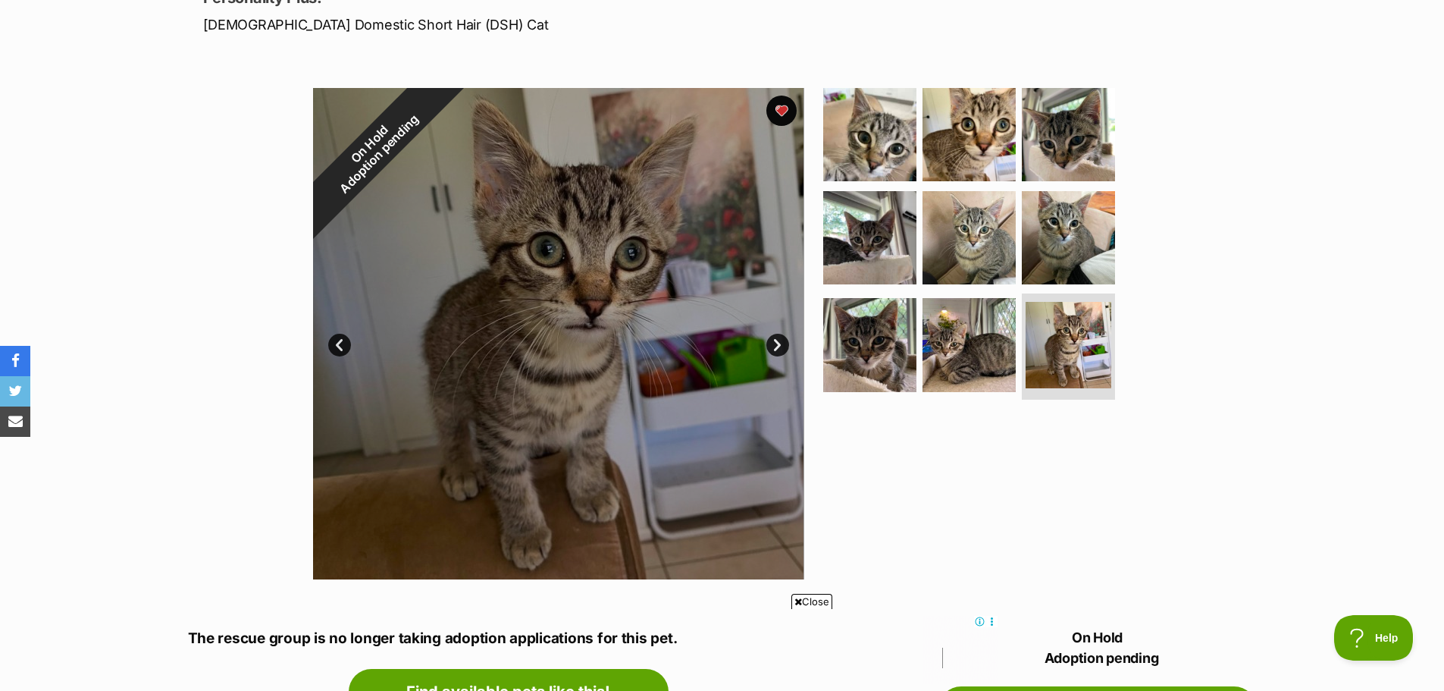
scroll to position [0, 0]
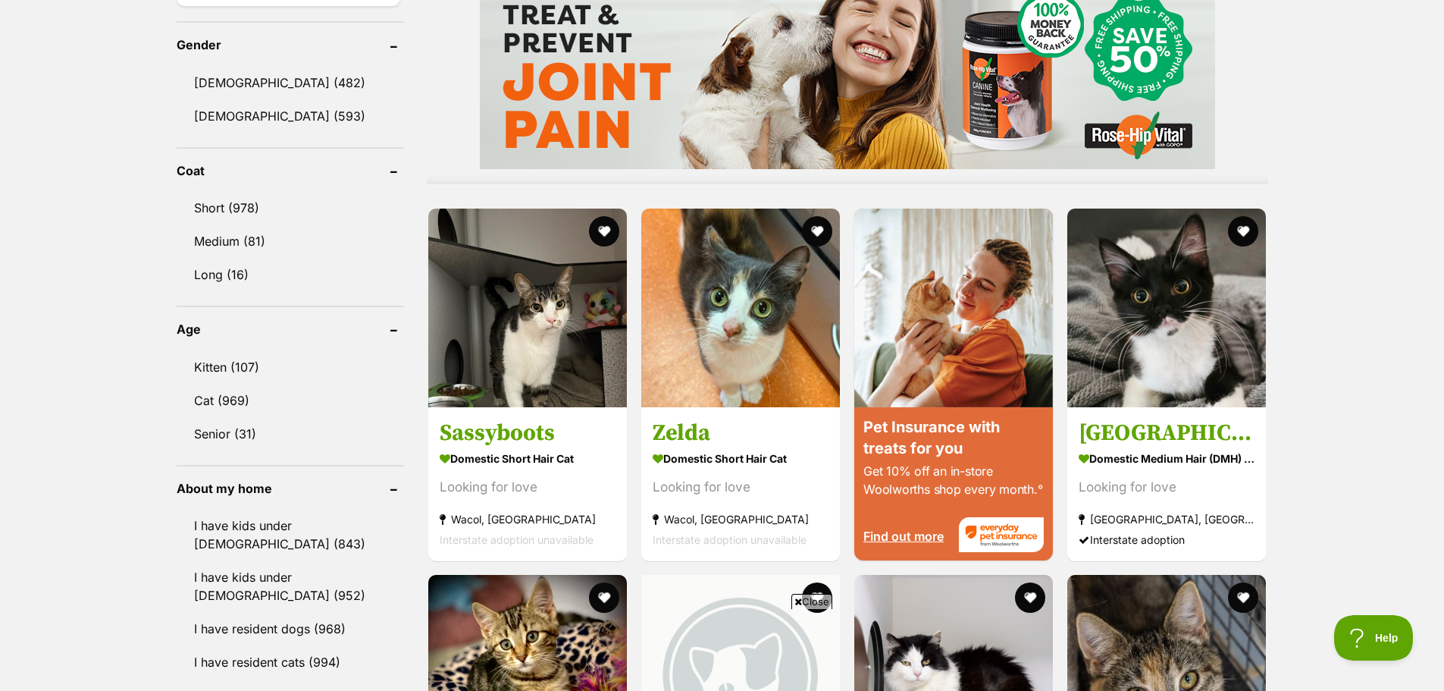
scroll to position [1289, 0]
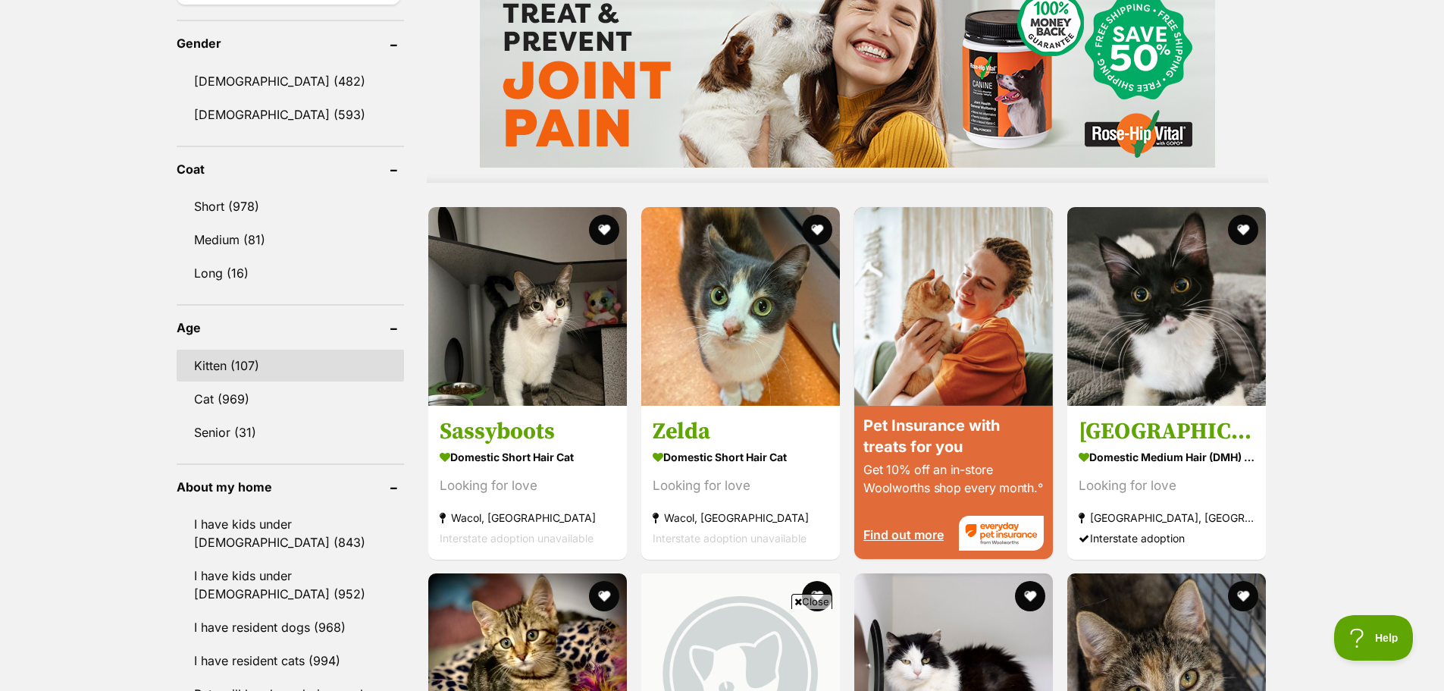
click at [222, 357] on link "Kitten (107)" at bounding box center [290, 365] width 227 height 32
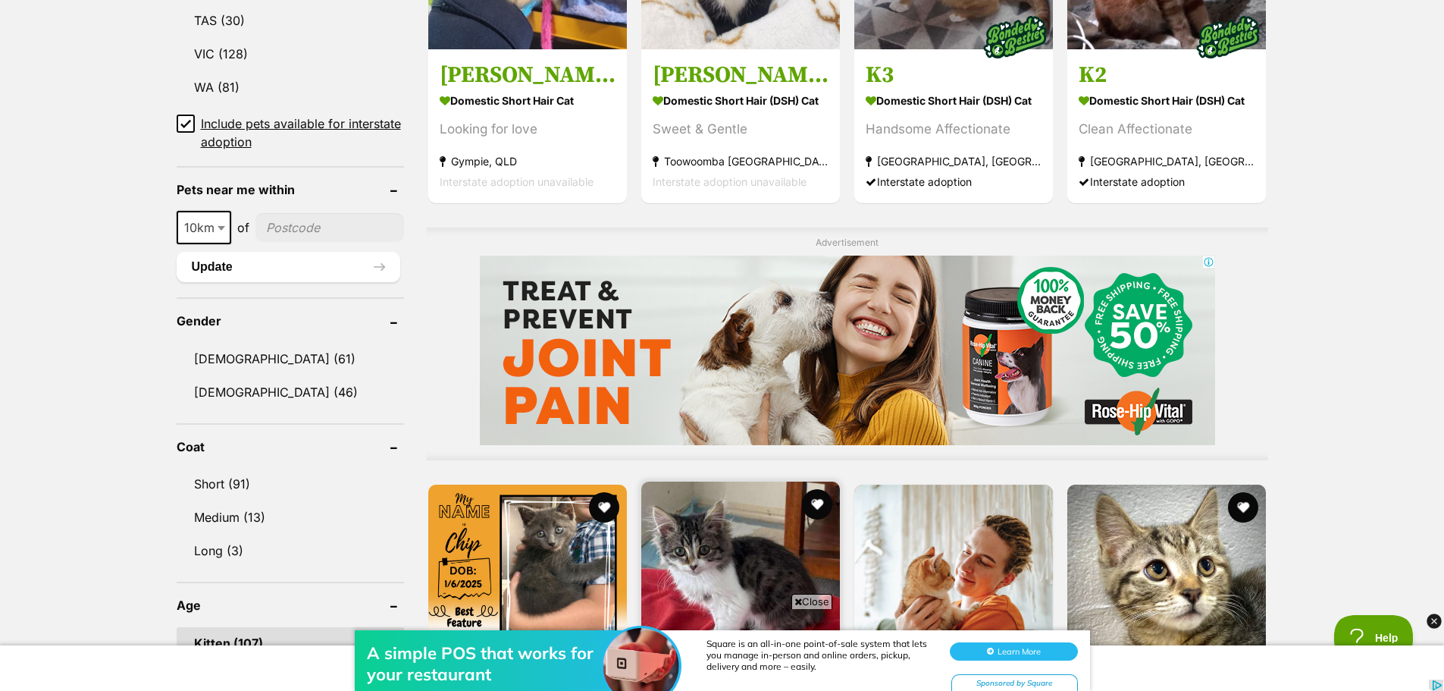
scroll to position [1213, 0]
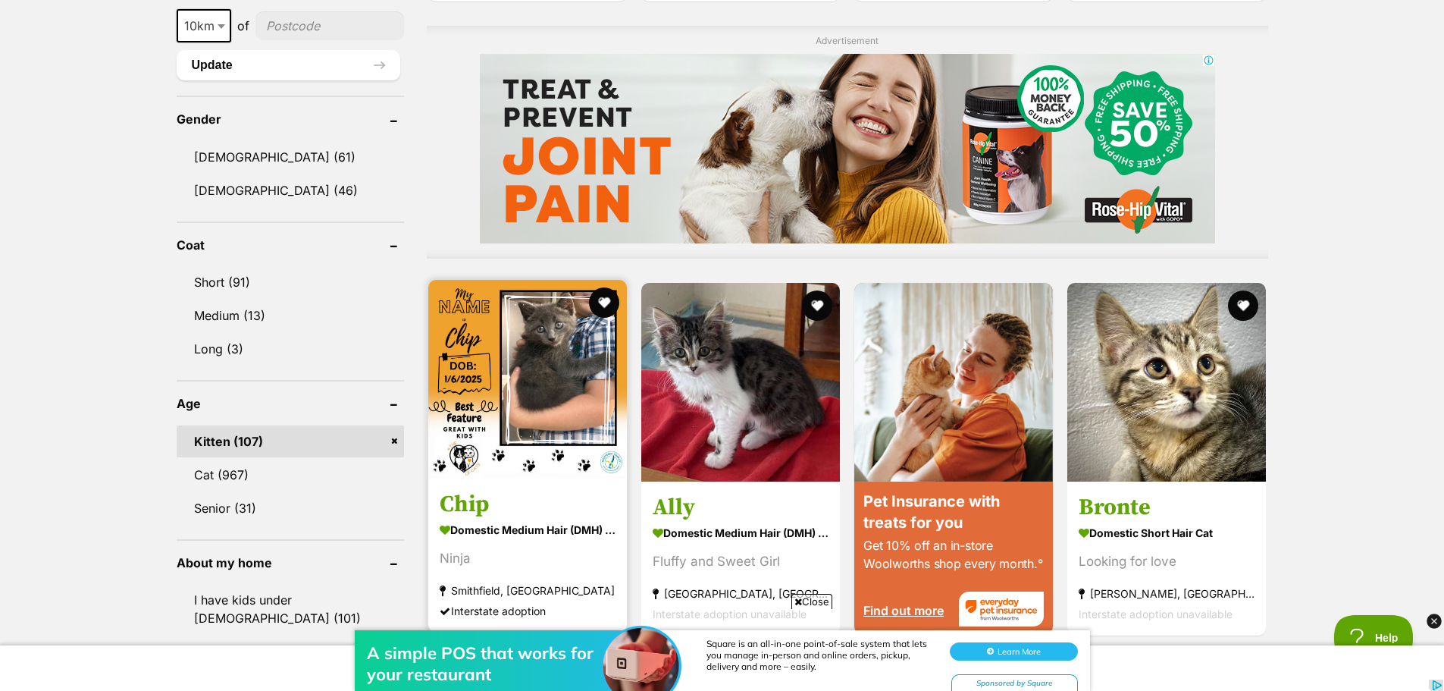
click at [548, 407] on img at bounding box center [527, 379] width 199 height 199
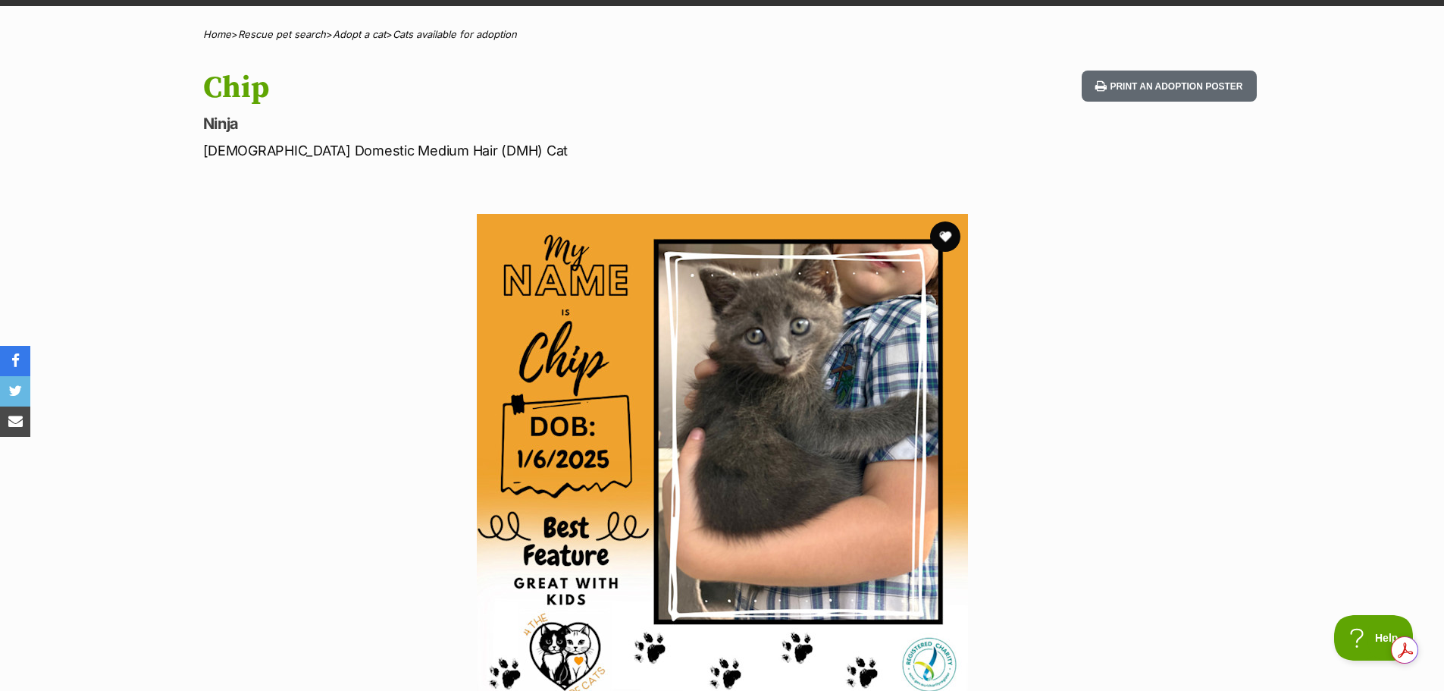
scroll to position [227, 0]
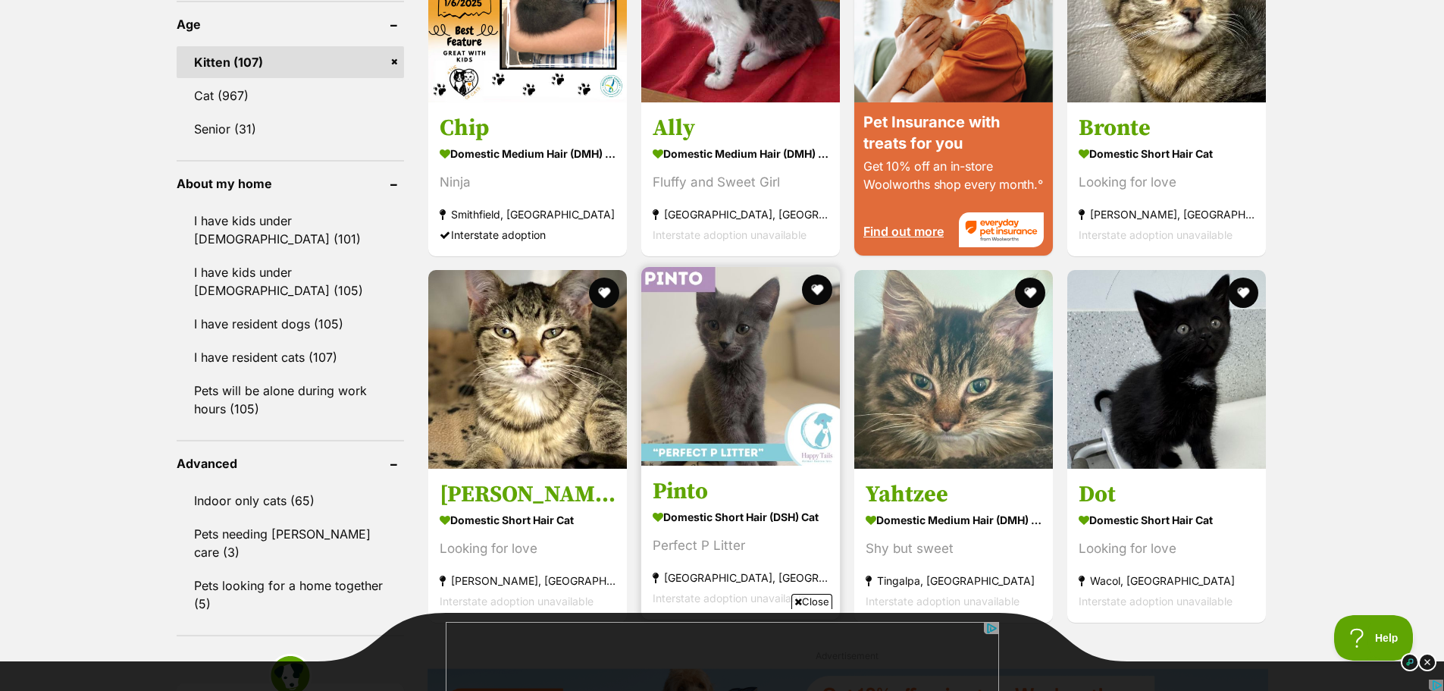
click at [729, 372] on img at bounding box center [740, 366] width 199 height 199
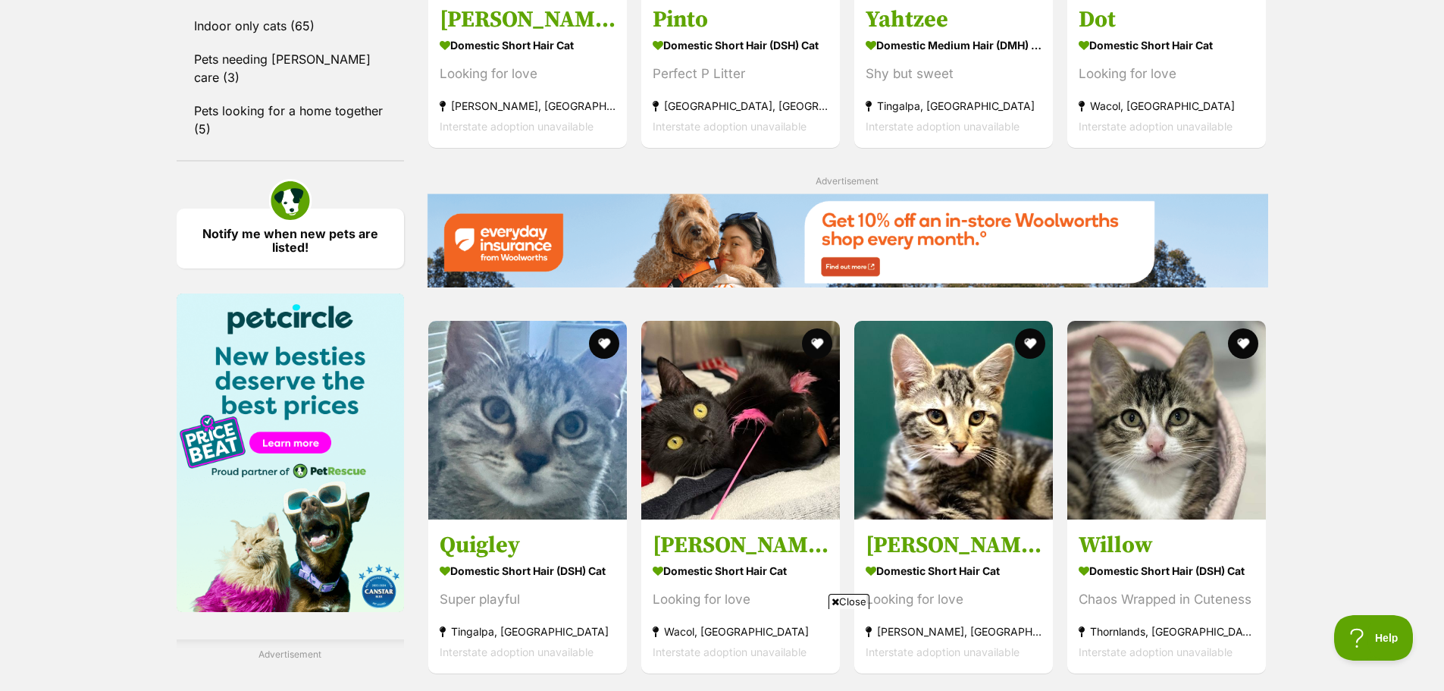
scroll to position [2198, 0]
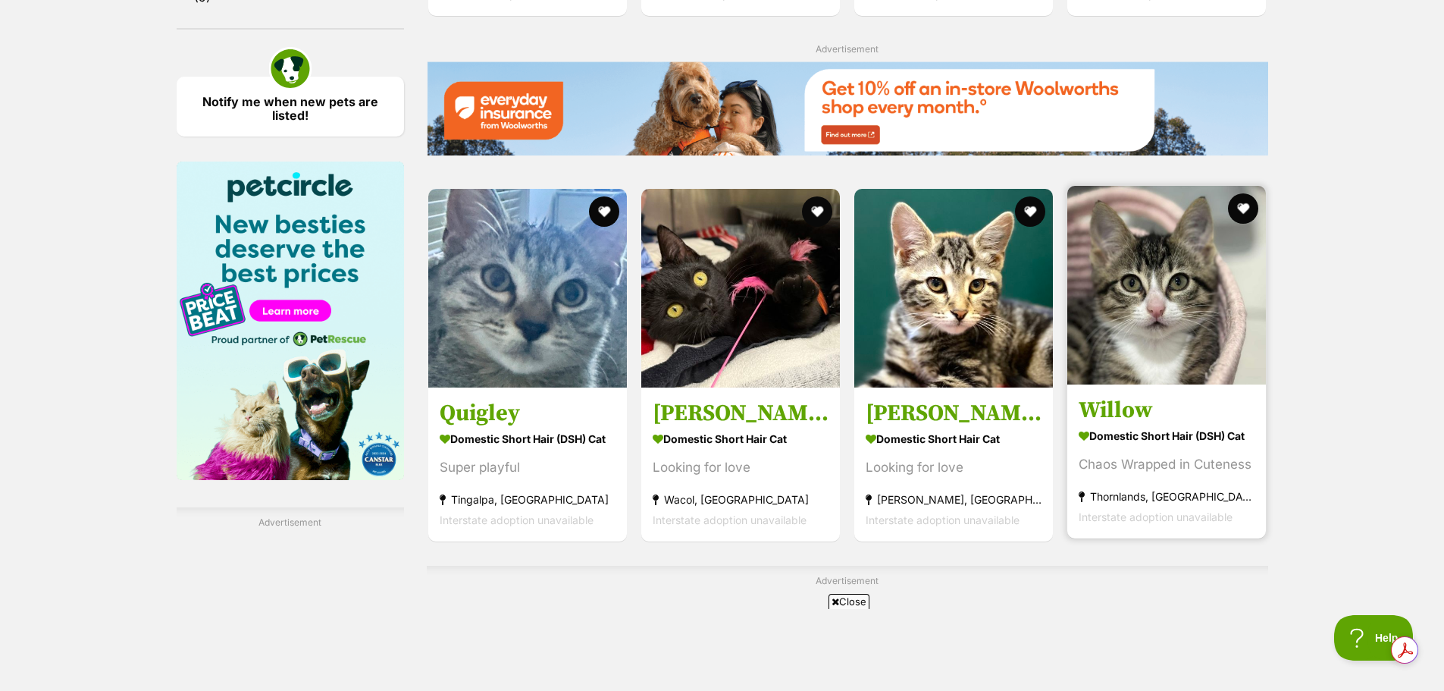
click at [1214, 280] on img at bounding box center [1166, 285] width 199 height 199
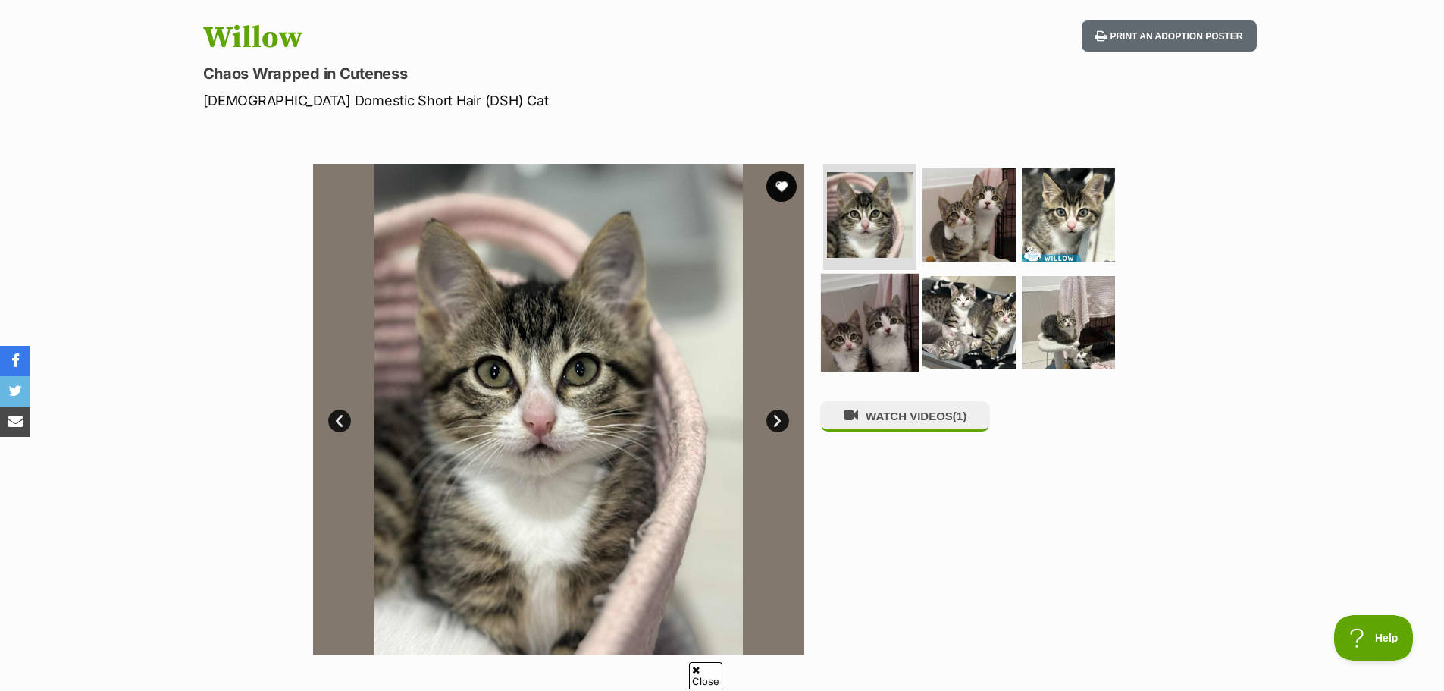
click at [879, 318] on img at bounding box center [870, 322] width 98 height 98
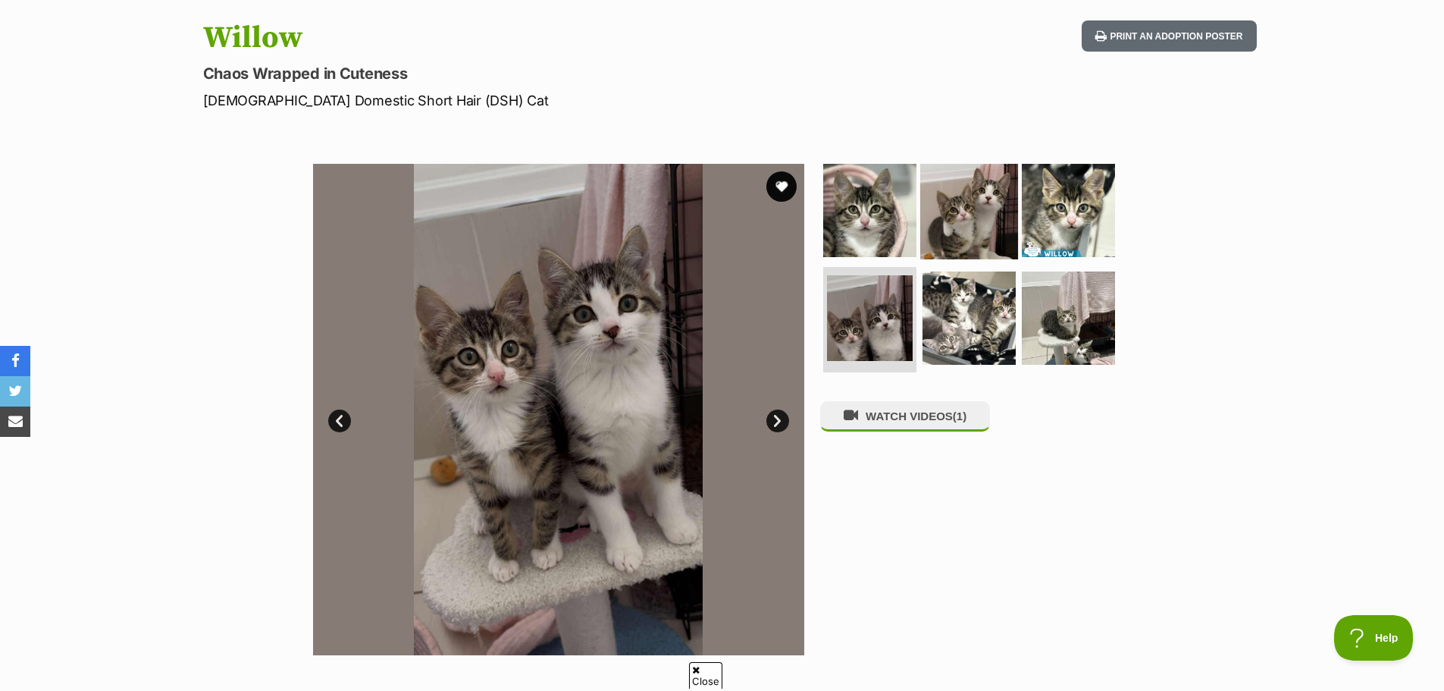
click at [985, 222] on img at bounding box center [969, 210] width 98 height 98
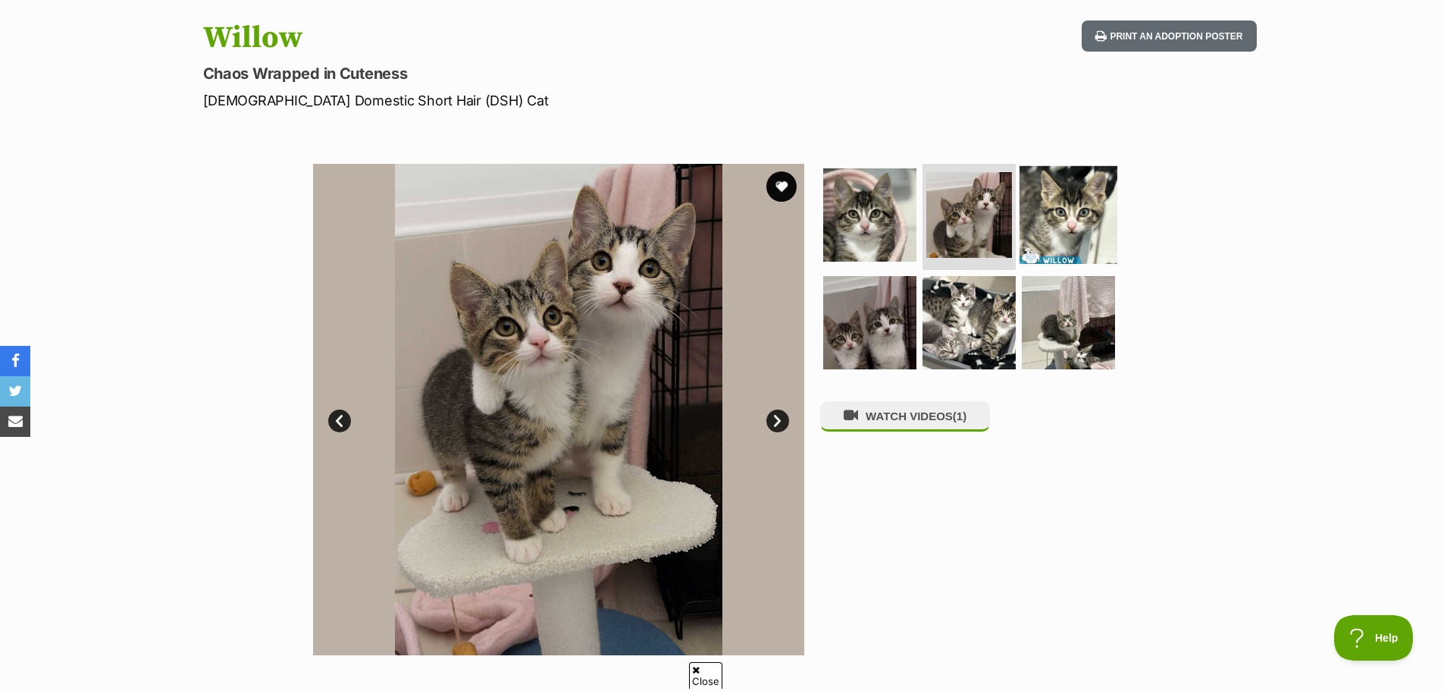
click at [1080, 225] on img at bounding box center [1069, 215] width 98 height 98
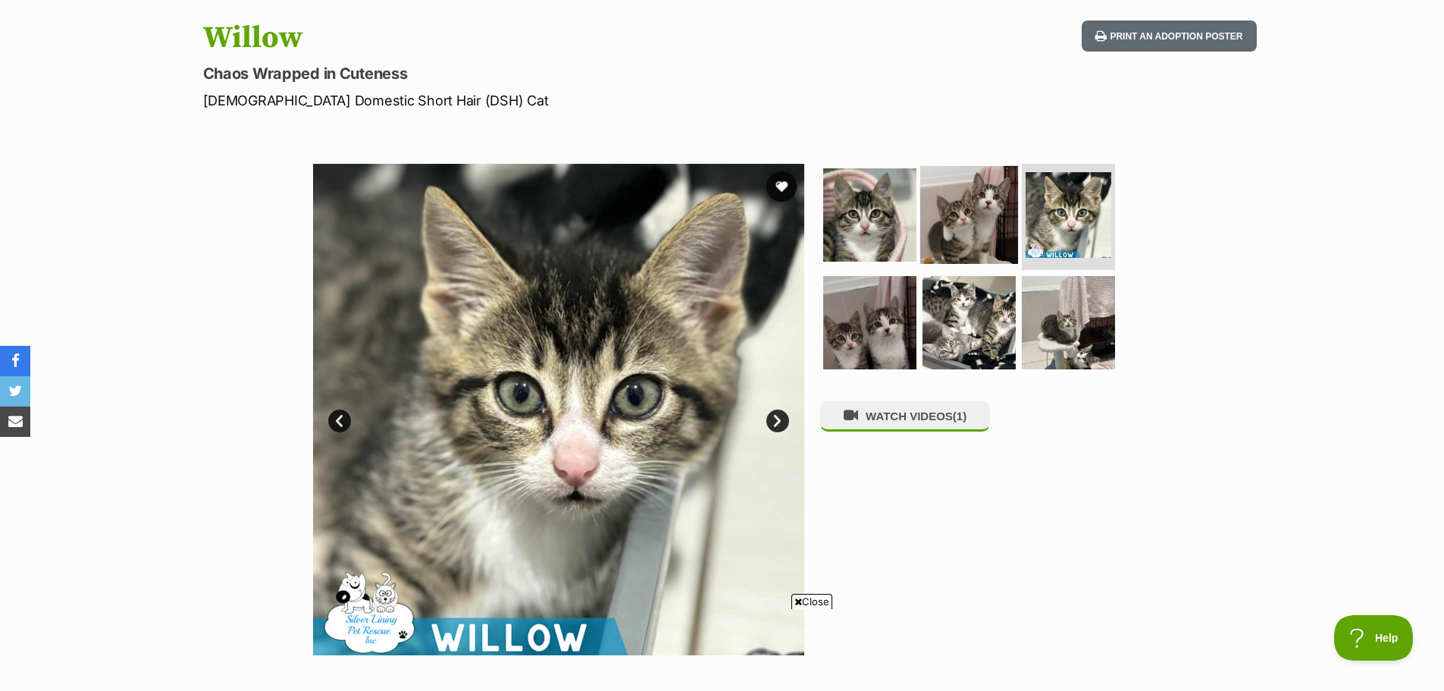
click at [985, 221] on img at bounding box center [969, 215] width 98 height 98
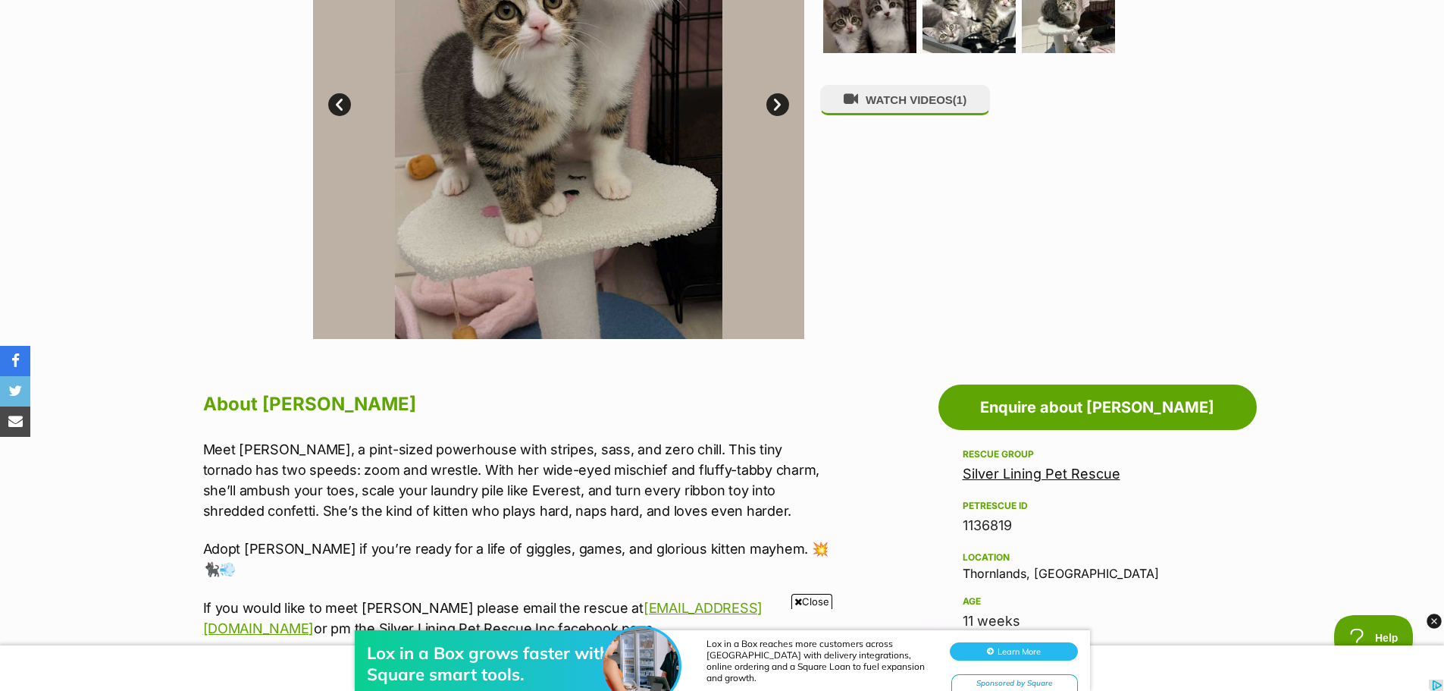
scroll to position [682, 0]
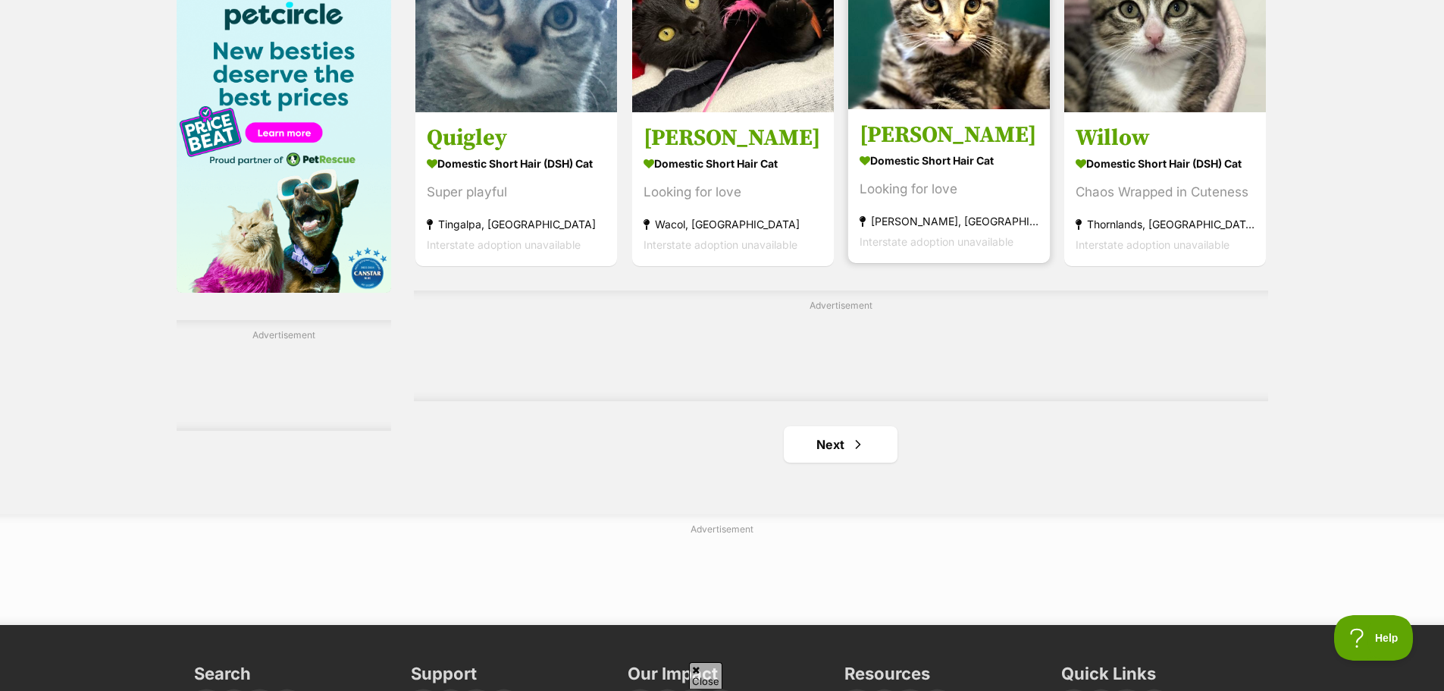
scroll to position [2577, 0]
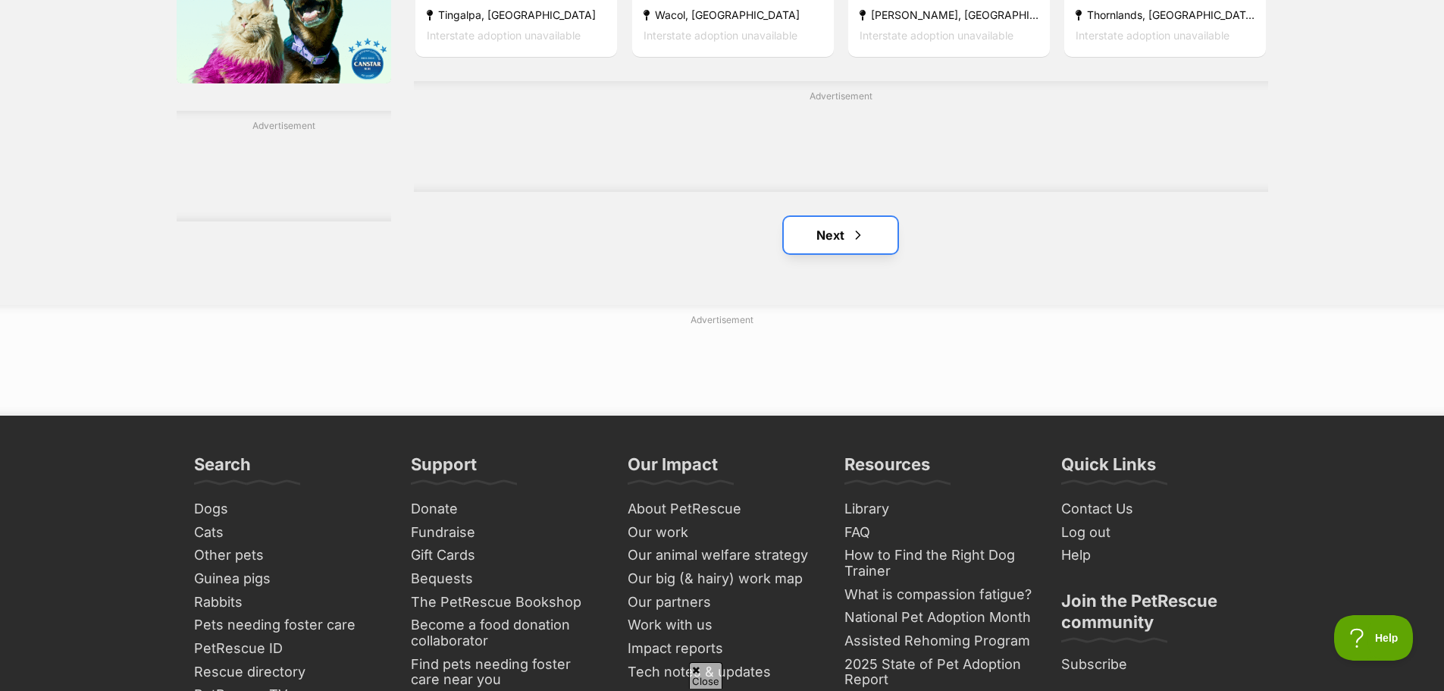
click at [813, 247] on link "Next" at bounding box center [841, 235] width 114 height 36
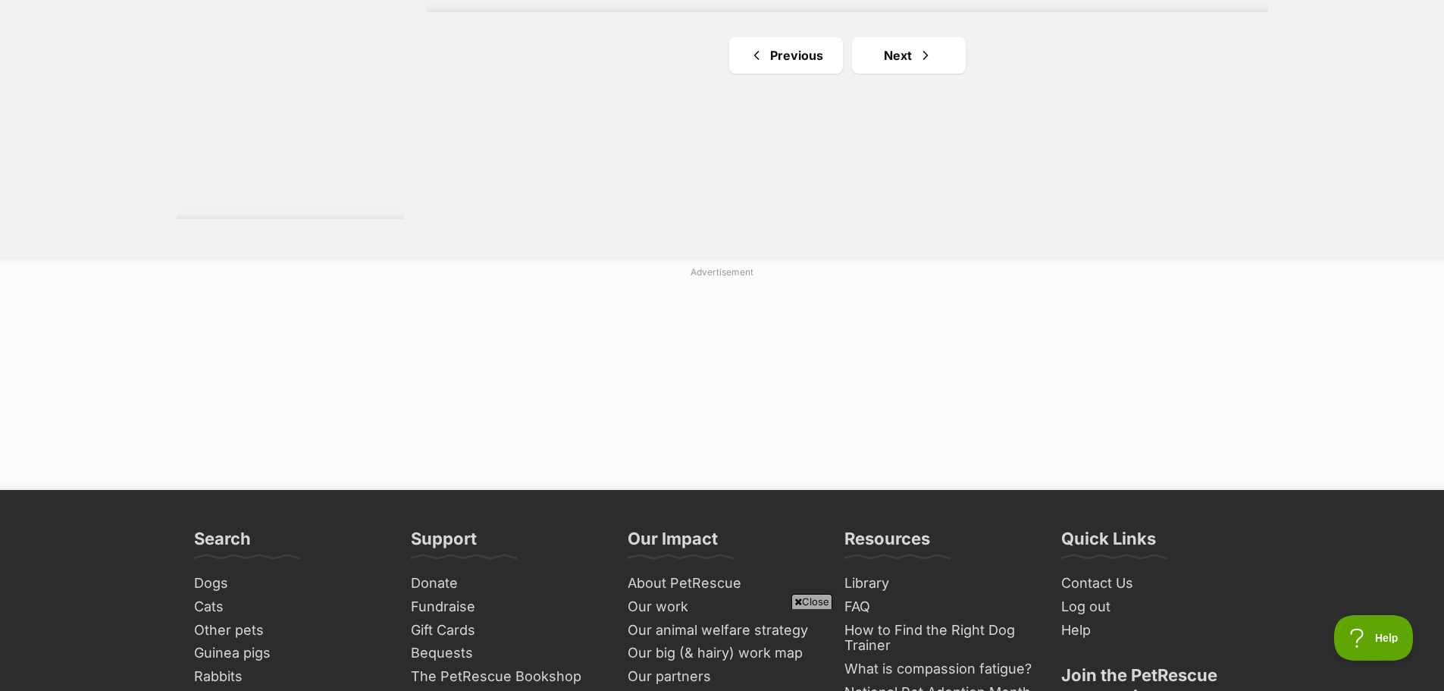
scroll to position [2956, 0]
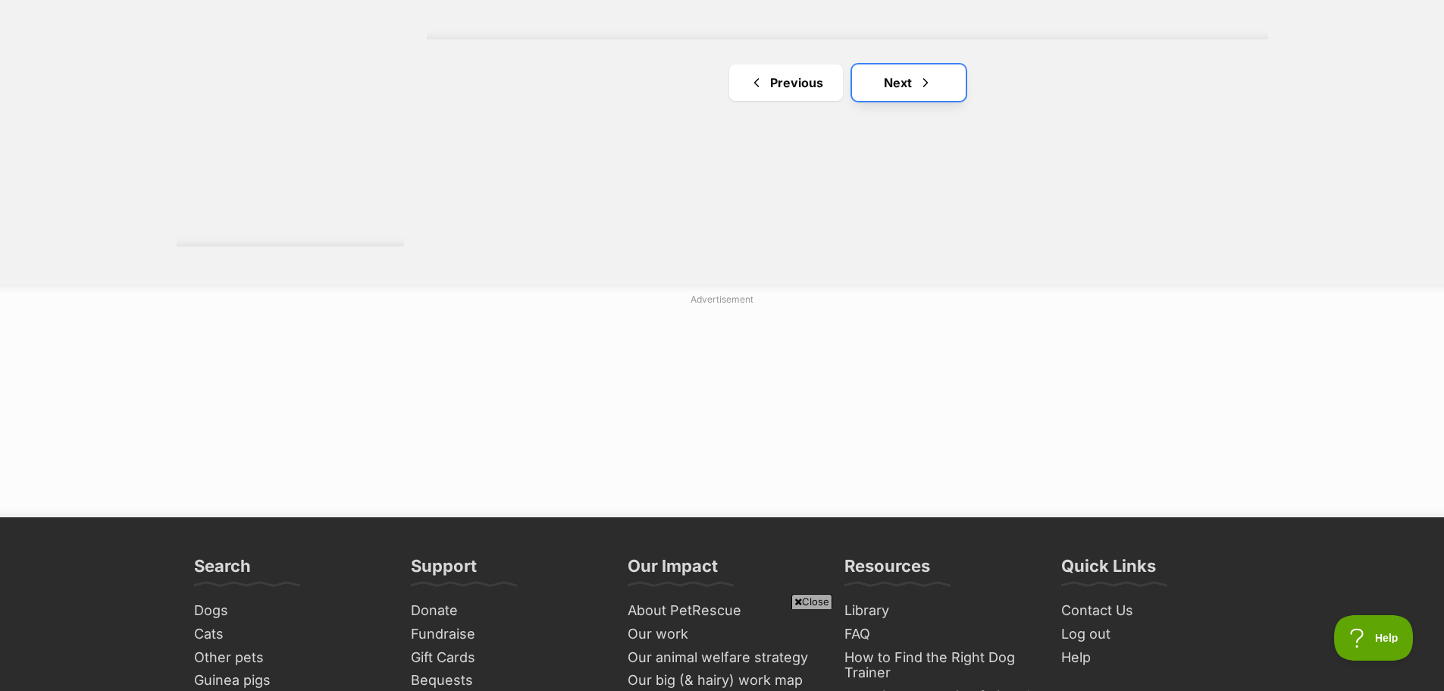
click at [900, 86] on link "Next" at bounding box center [909, 82] width 114 height 36
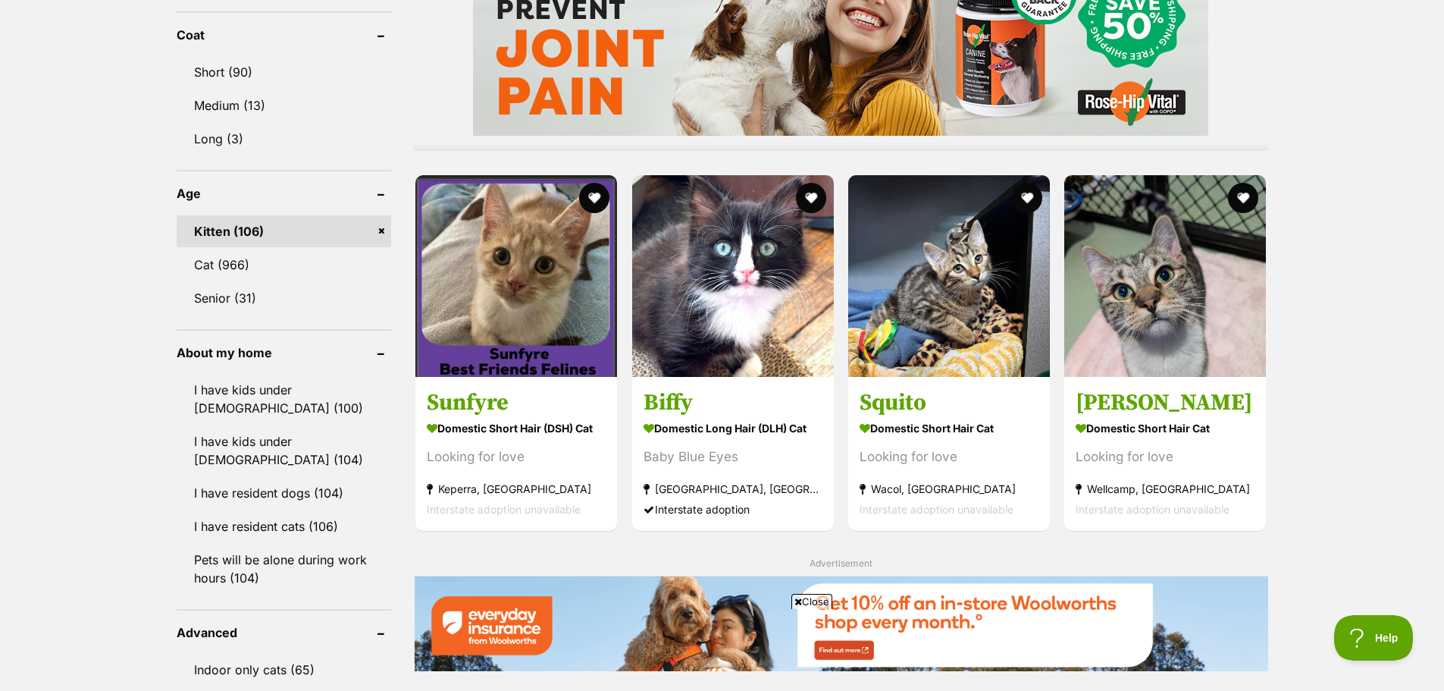
scroll to position [1440, 0]
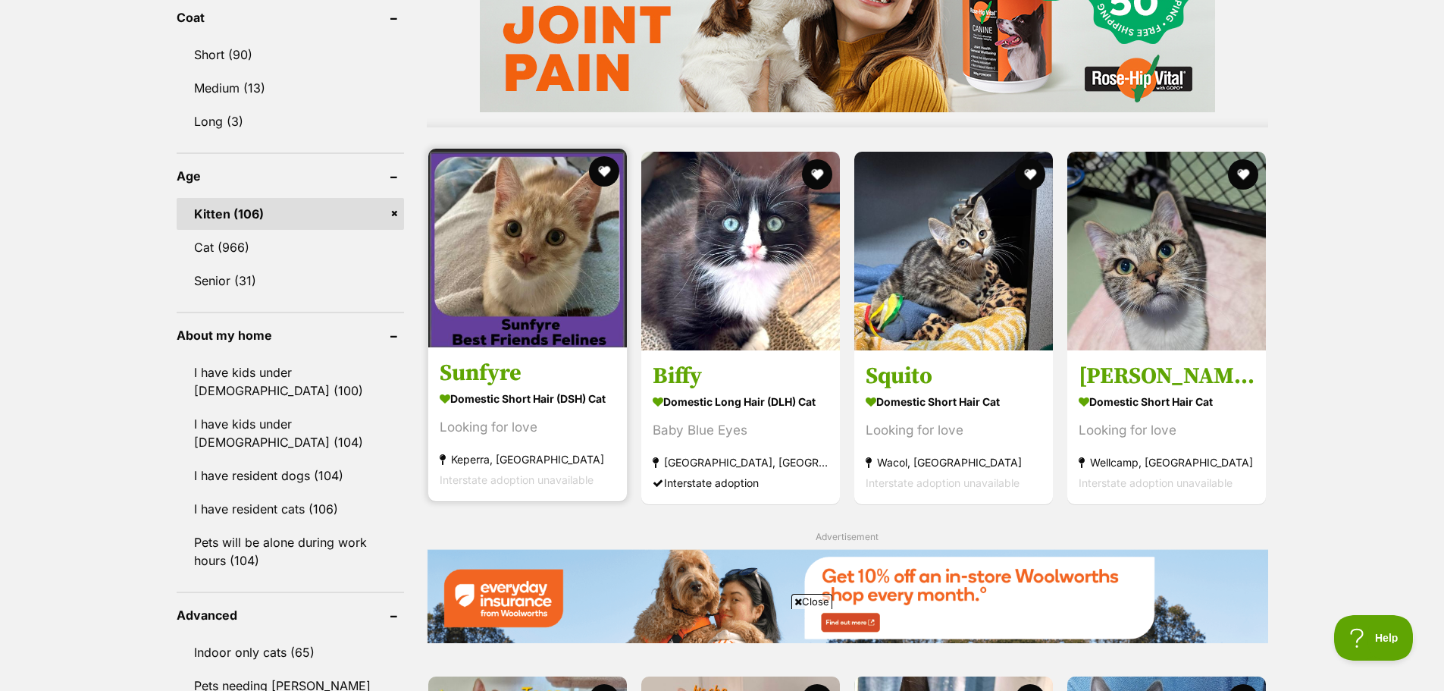
click at [499, 278] on img at bounding box center [527, 248] width 199 height 199
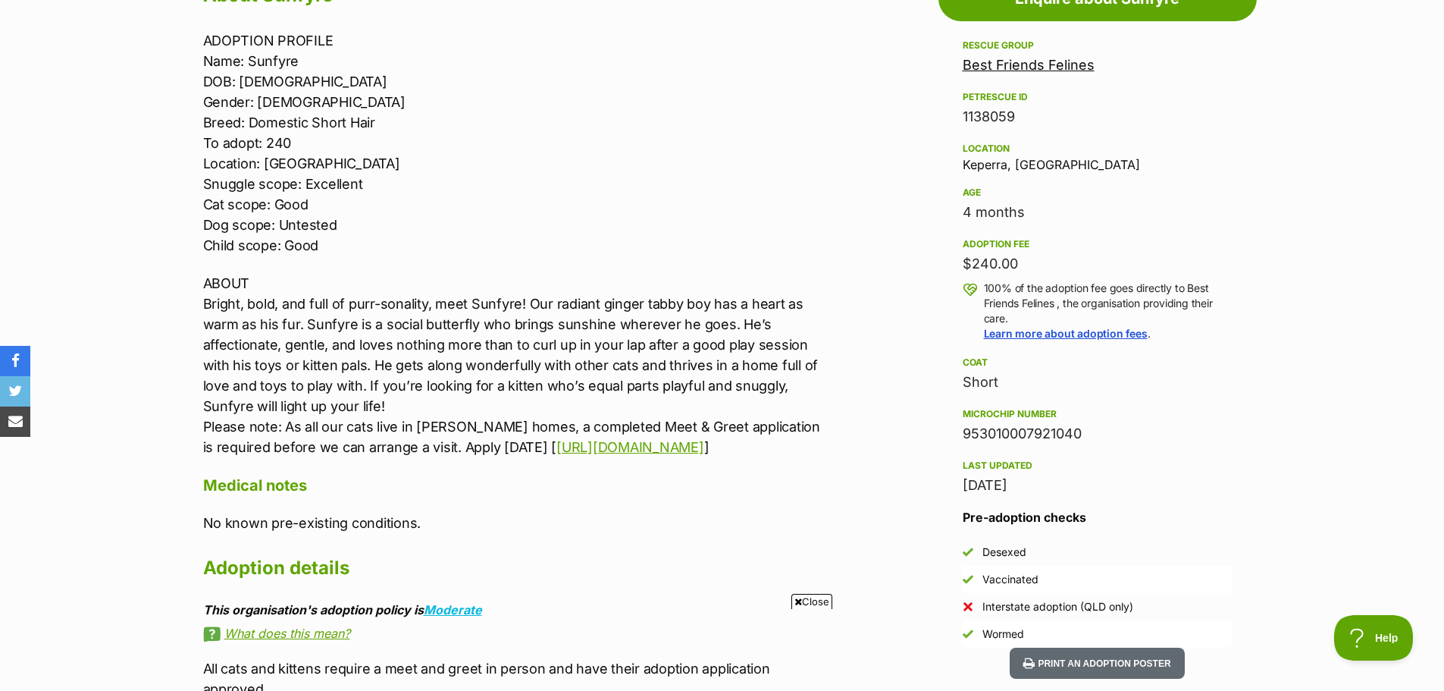
scroll to position [758, 0]
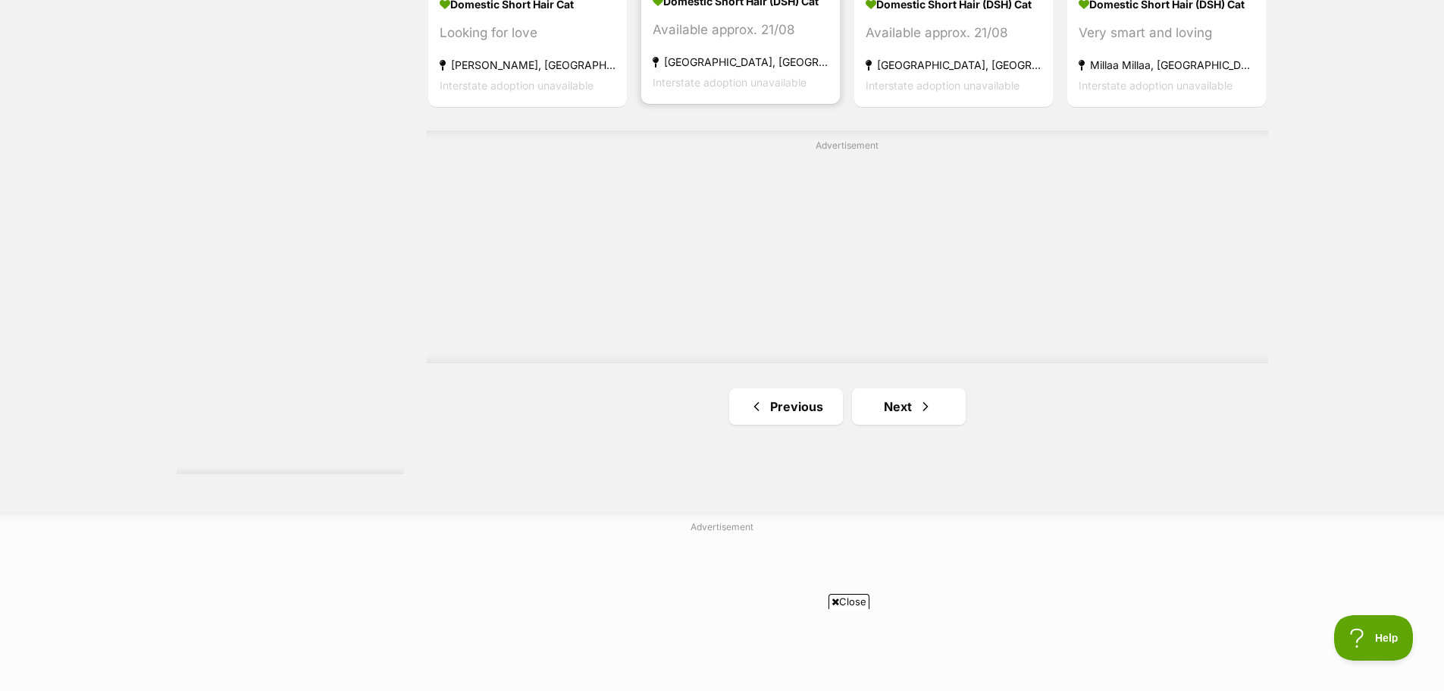
scroll to position [2881, 0]
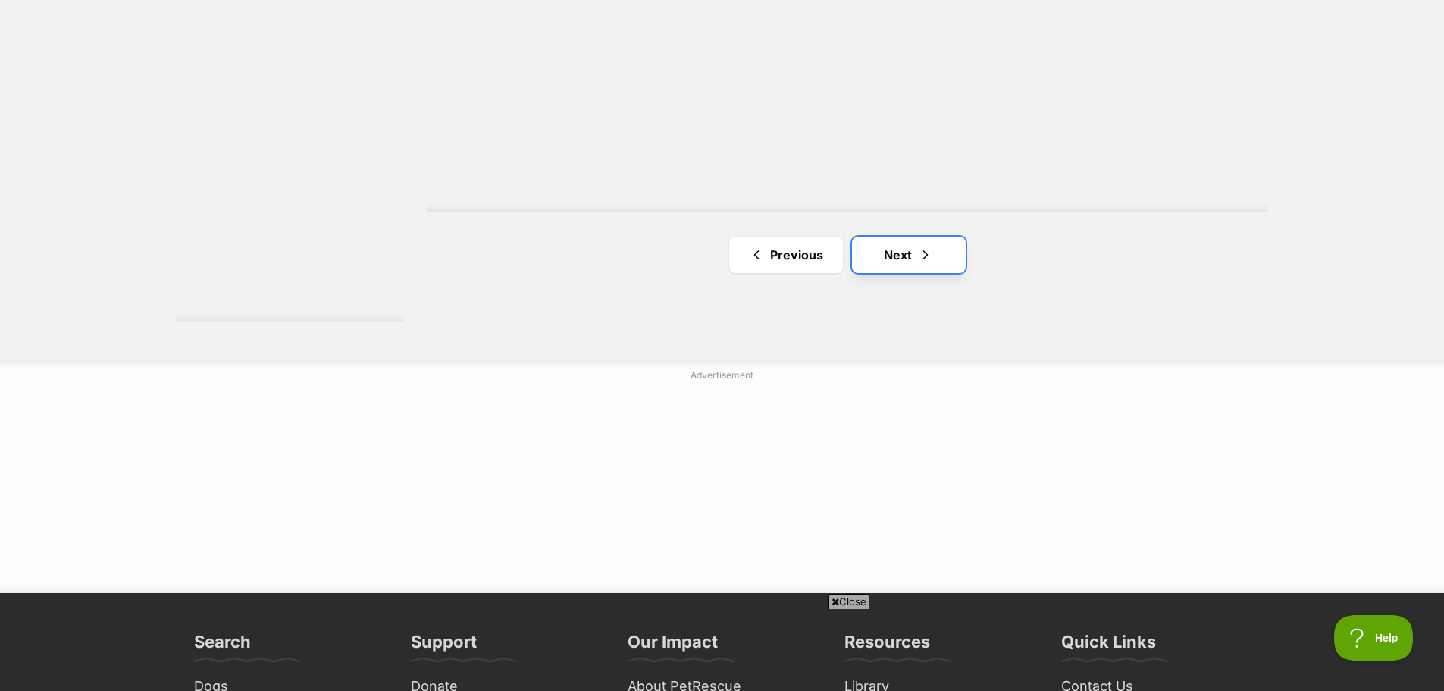
click at [903, 255] on link "Next" at bounding box center [909, 255] width 114 height 36
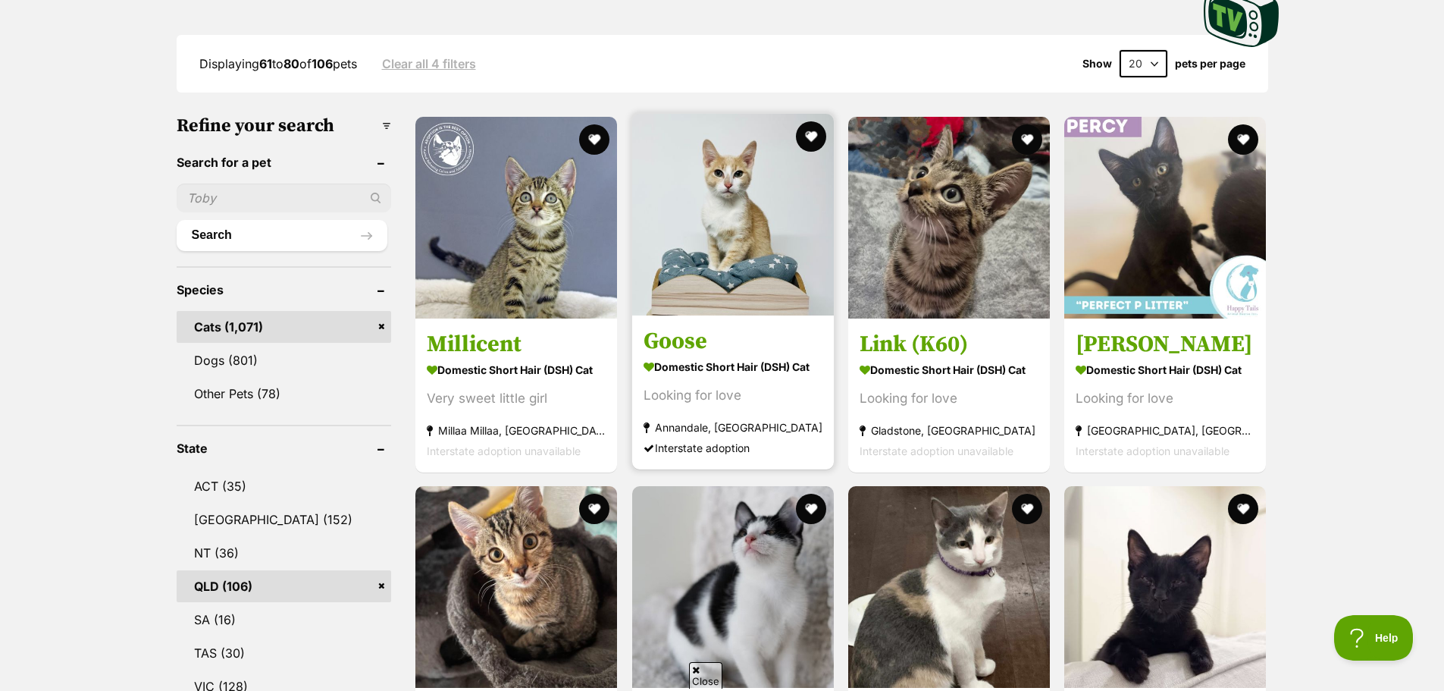
click at [724, 262] on img at bounding box center [733, 215] width 202 height 202
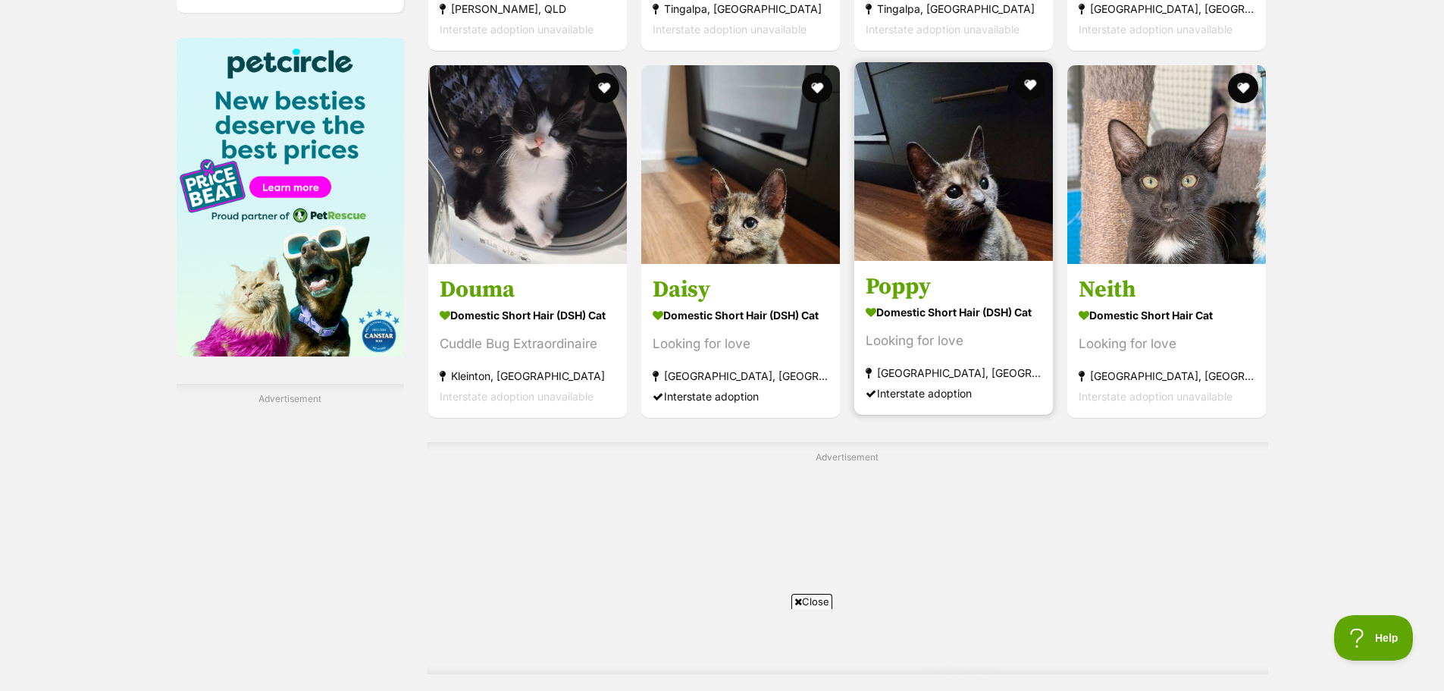
scroll to position [2350, 0]
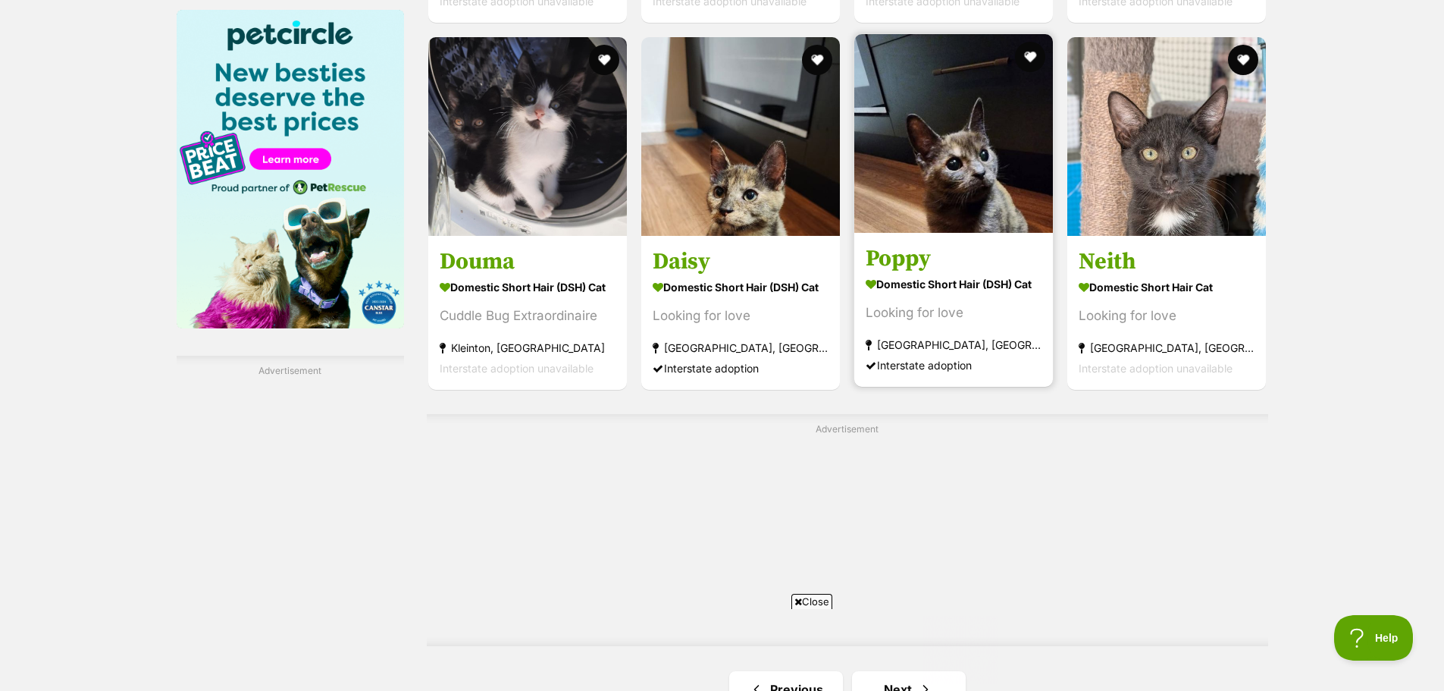
click at [962, 194] on img at bounding box center [953, 133] width 199 height 199
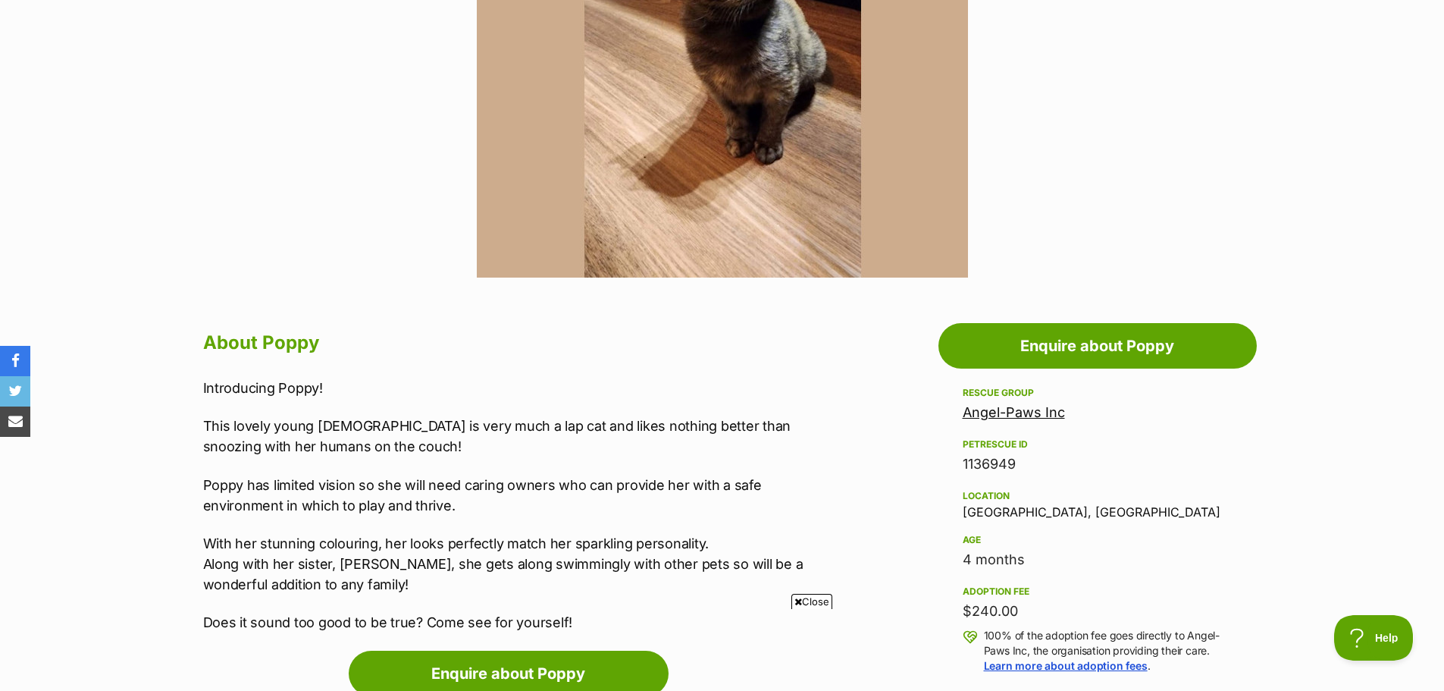
scroll to position [455, 0]
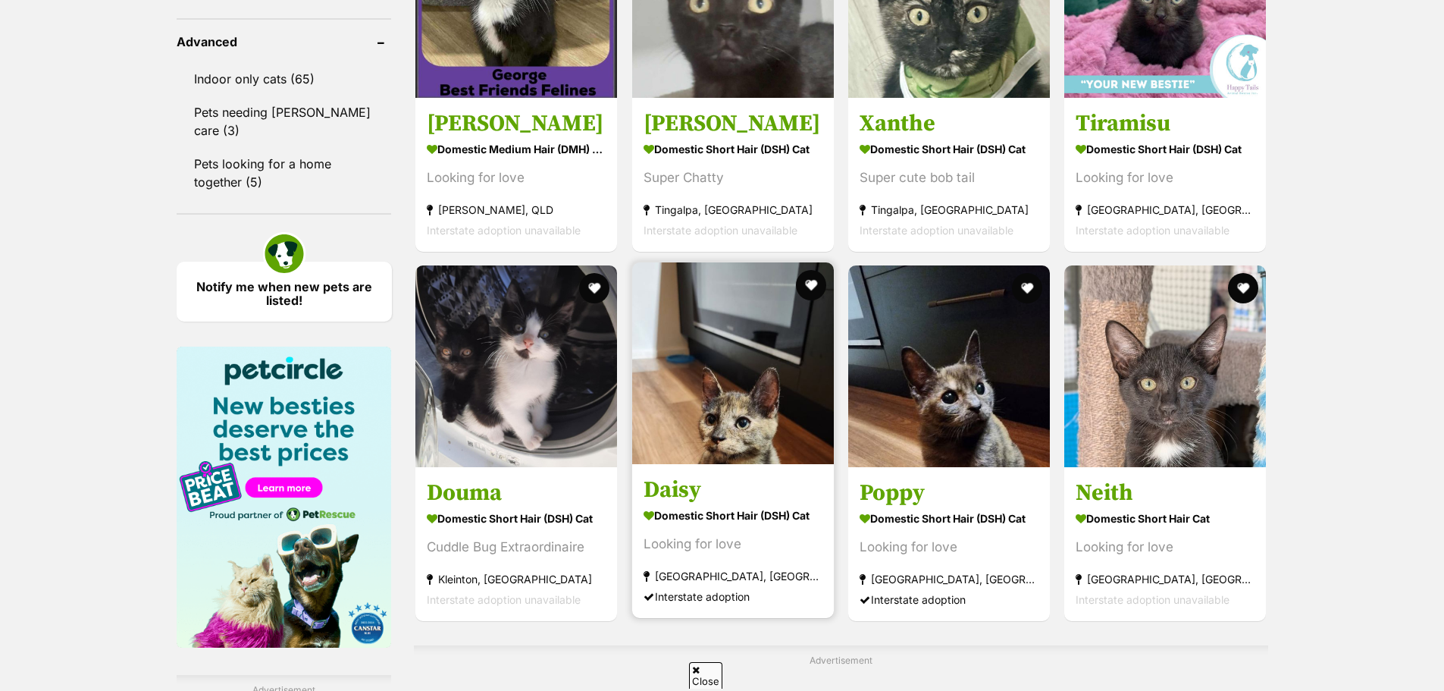
scroll to position [1903, 0]
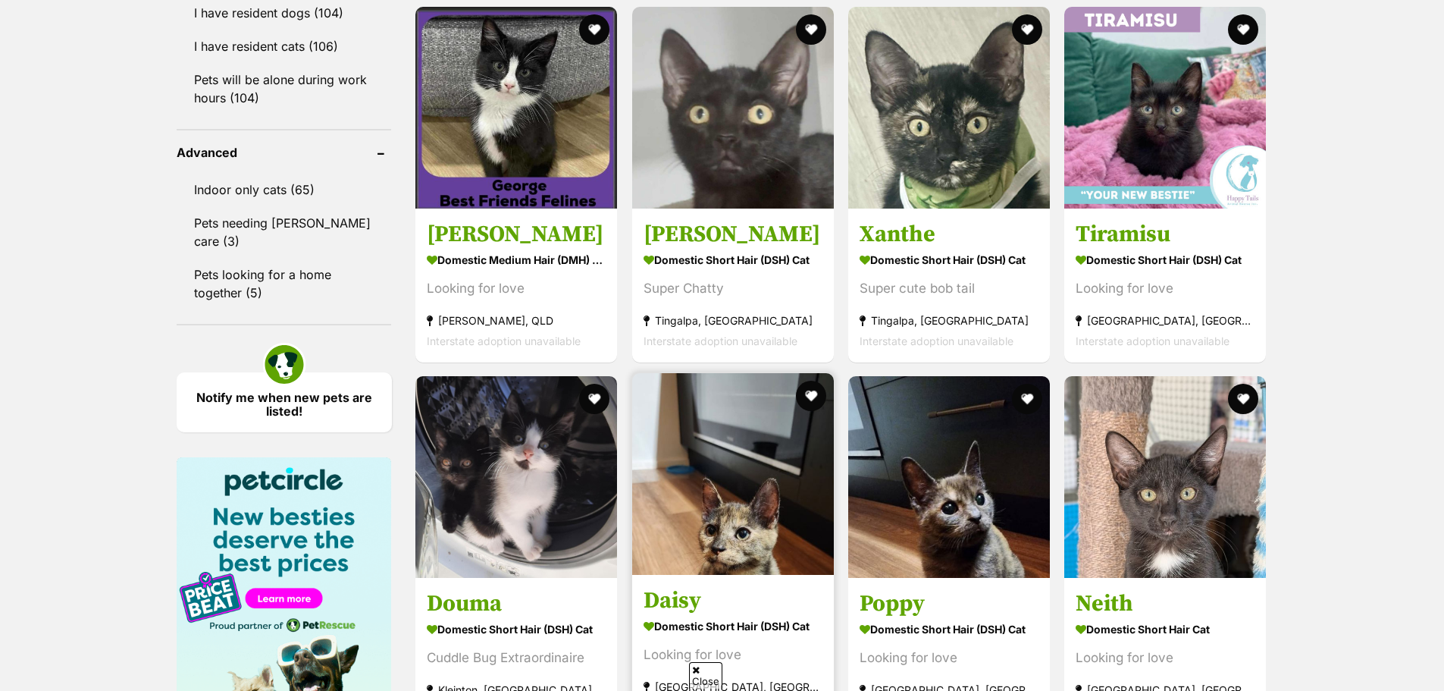
click at [735, 373] on img at bounding box center [733, 474] width 202 height 202
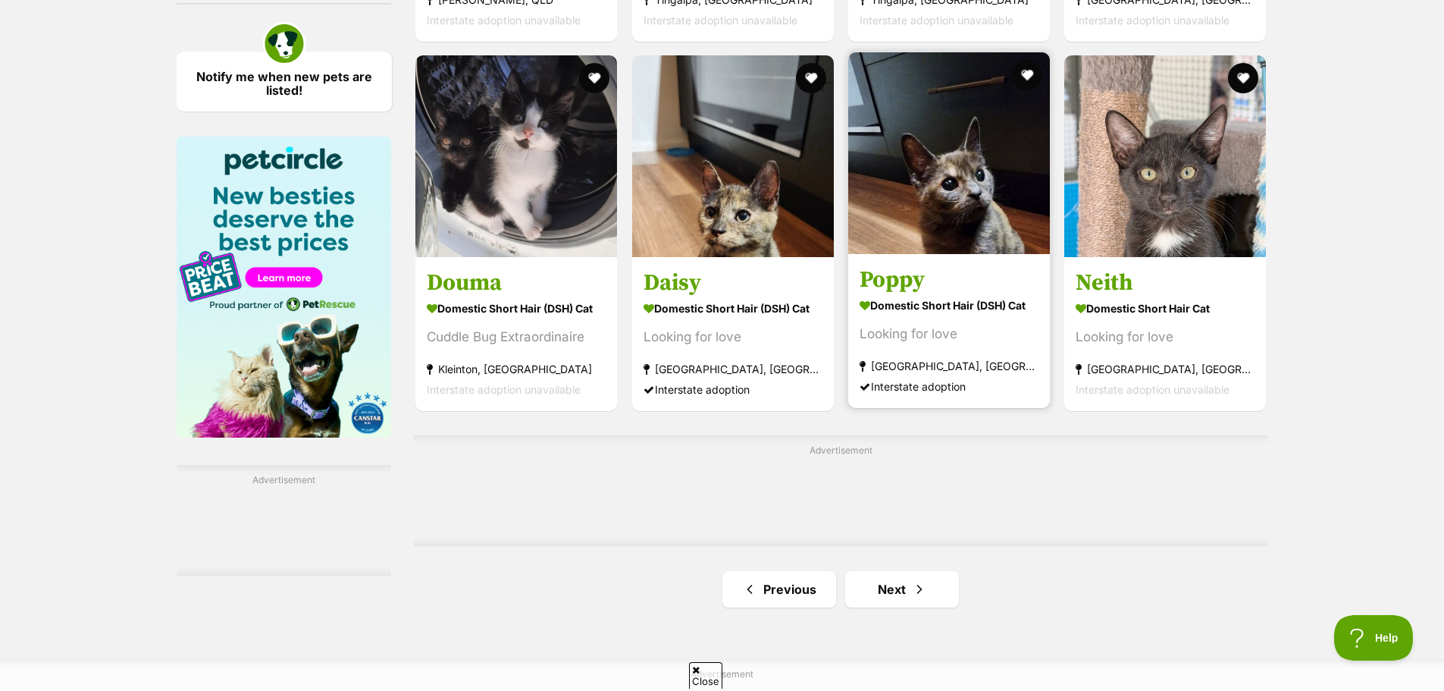
scroll to position [2130, 0]
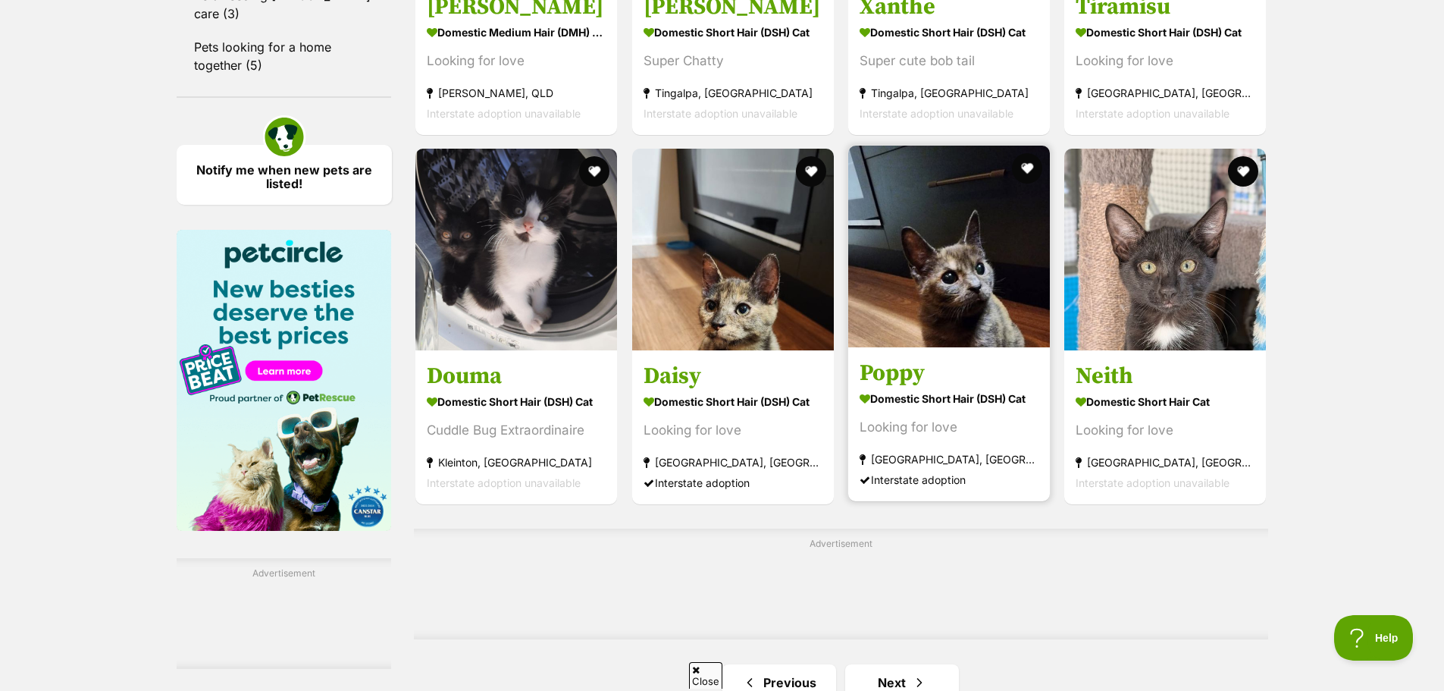
click at [948, 243] on img at bounding box center [949, 247] width 202 height 202
